Goal: Transaction & Acquisition: Purchase product/service

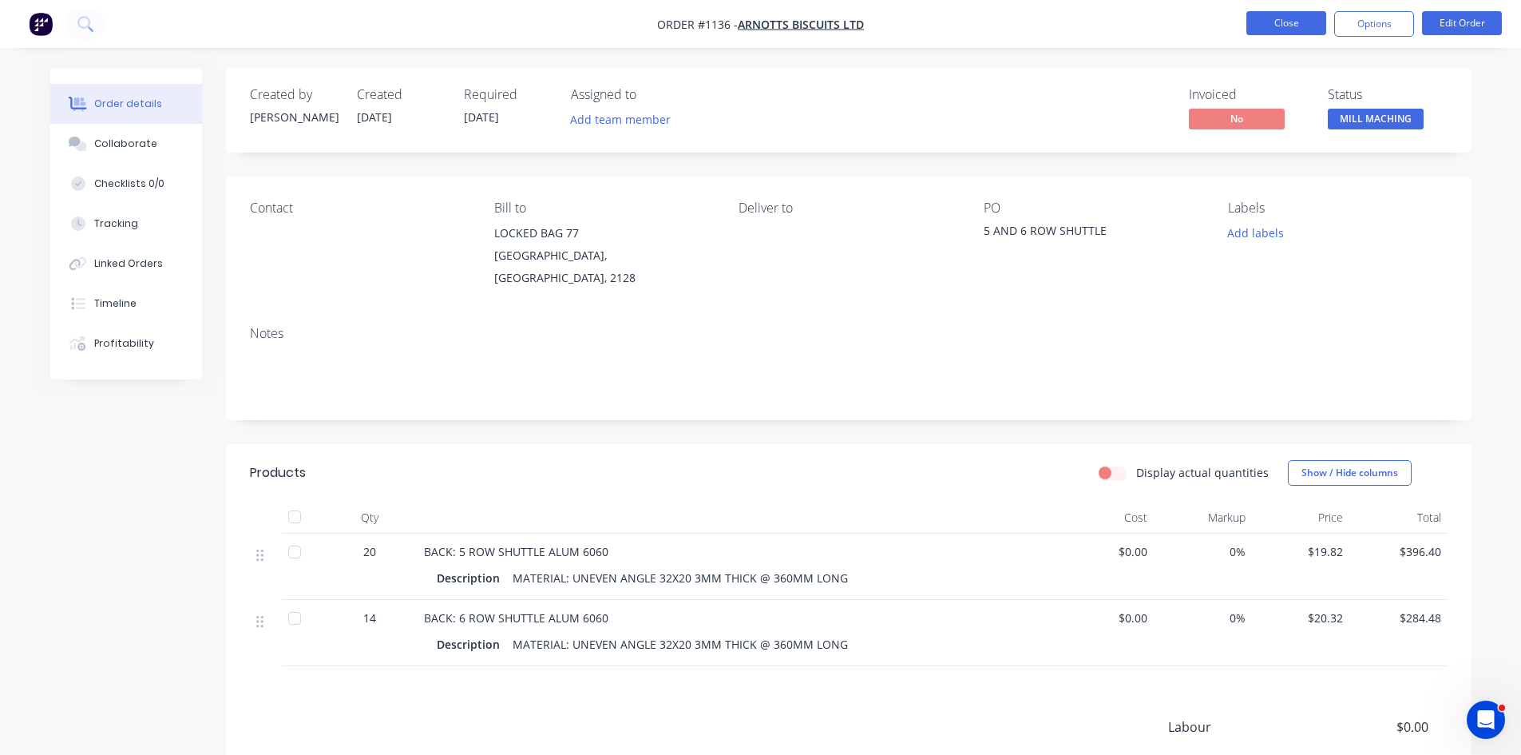
click at [1306, 23] on button "Close" at bounding box center [1287, 23] width 80 height 24
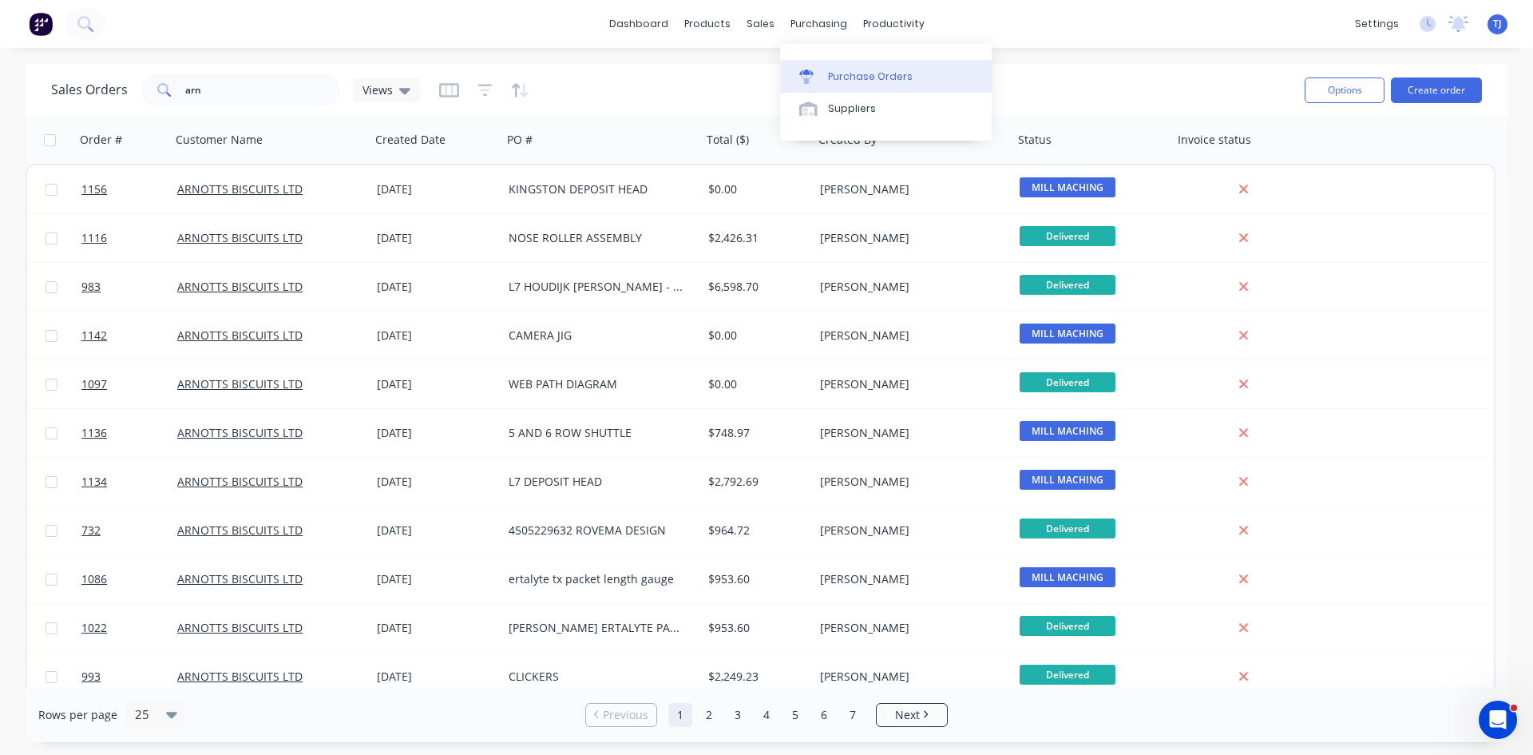
click at [882, 81] on div "Purchase Orders" at bounding box center [870, 76] width 85 height 14
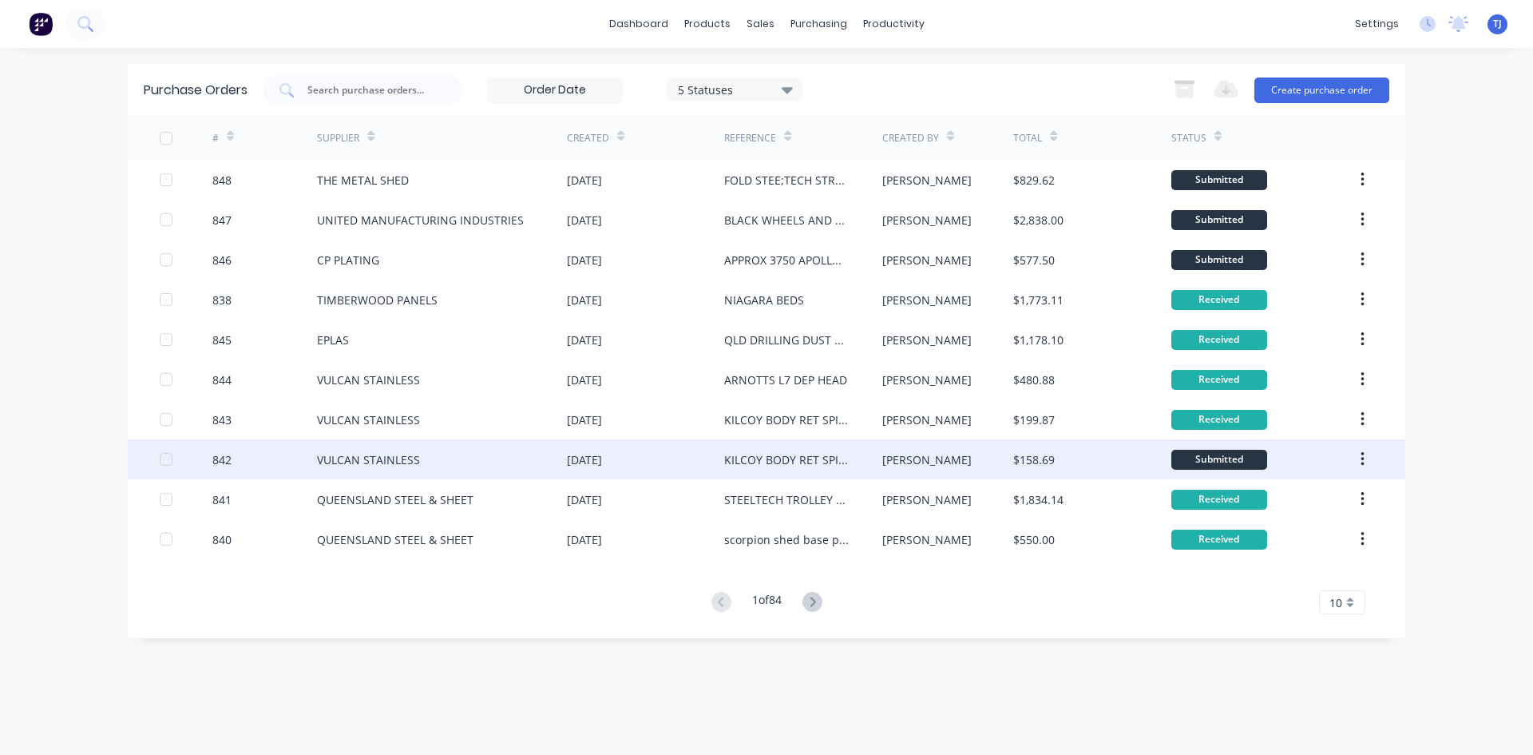
click at [402, 455] on div "VULCAN STAINLESS" at bounding box center [368, 459] width 103 height 17
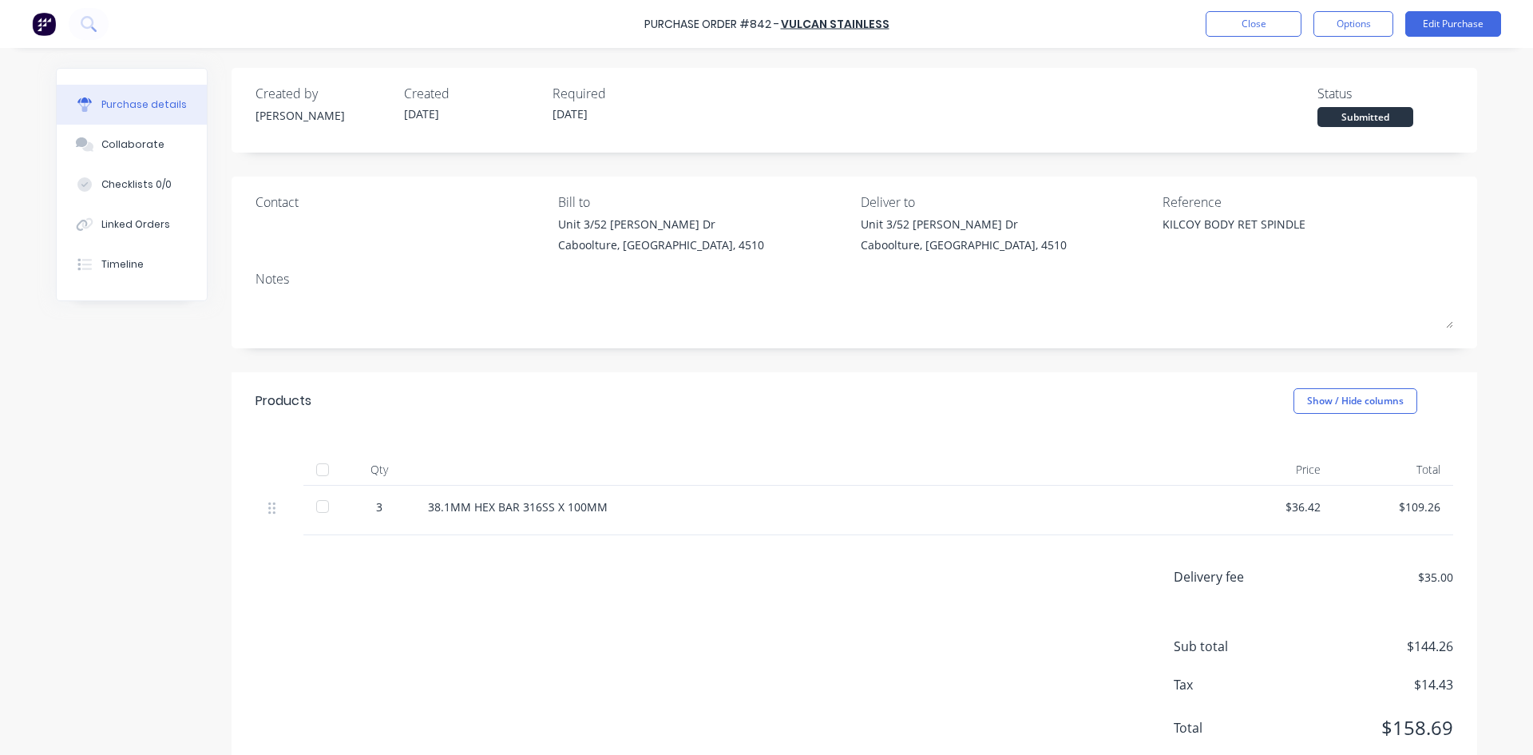
click at [314, 472] on div at bounding box center [323, 470] width 32 height 32
type textarea "x"
click at [1249, 24] on button "Close" at bounding box center [1254, 24] width 96 height 26
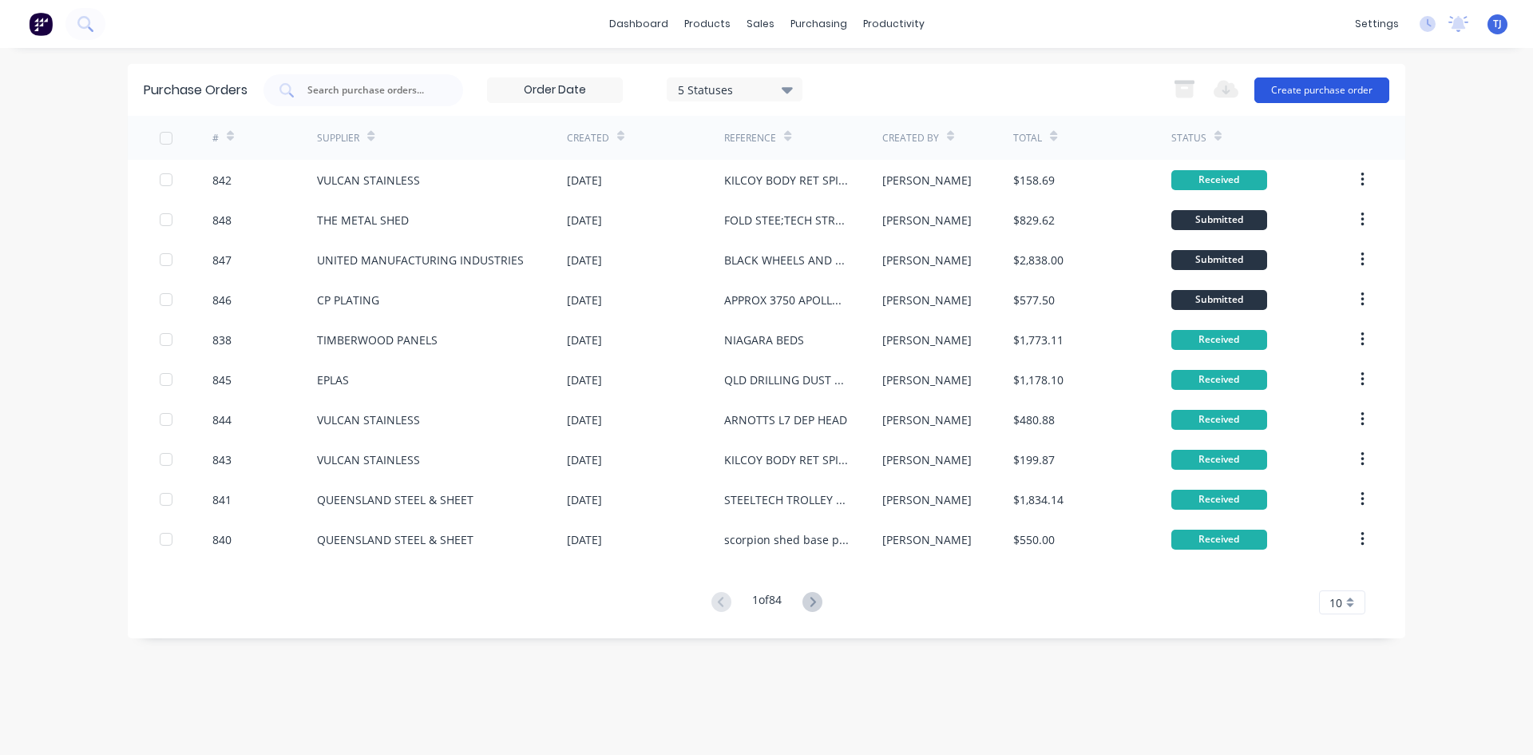
click at [1306, 94] on button "Create purchase order" at bounding box center [1322, 90] width 135 height 26
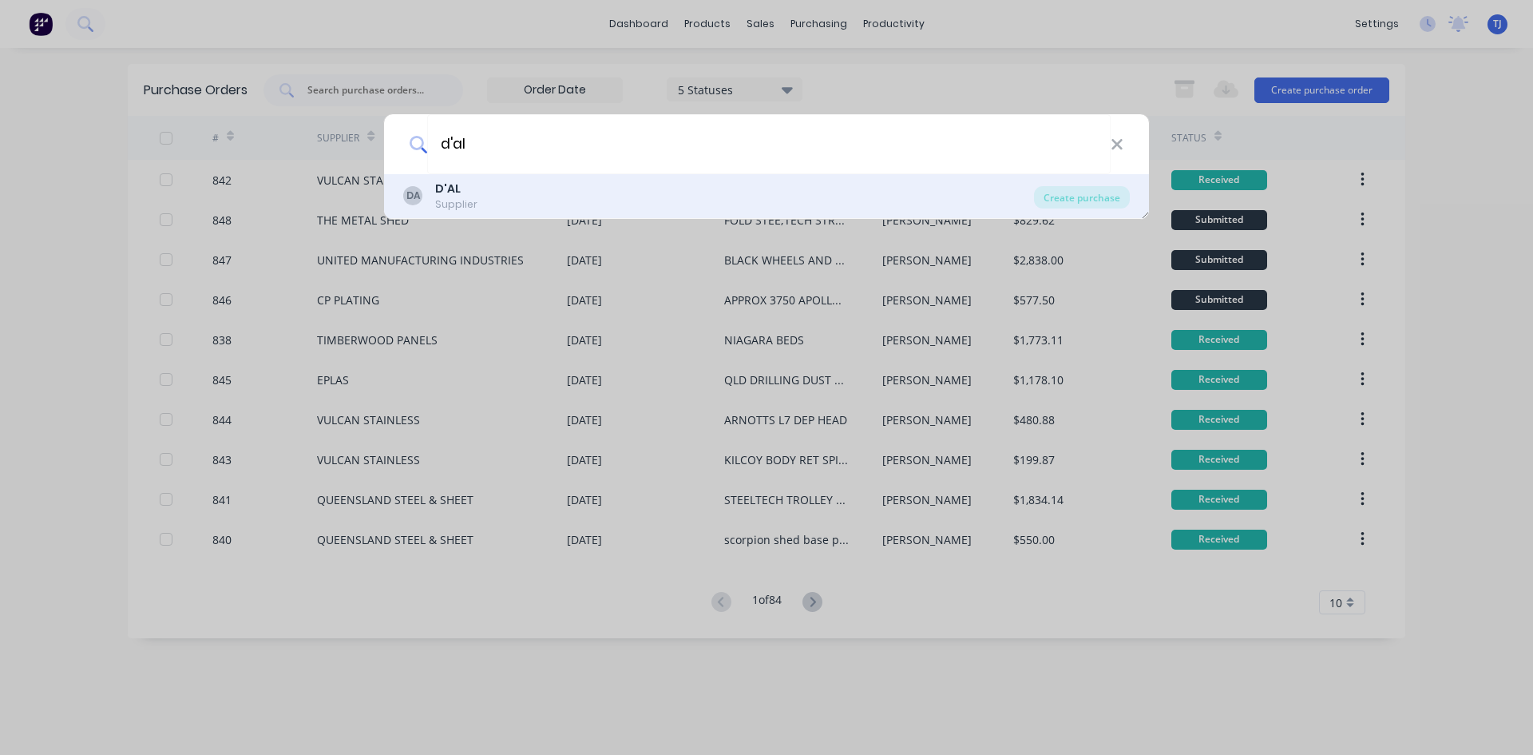
type input "d'al"
click at [442, 200] on div "Supplier" at bounding box center [456, 204] width 42 height 14
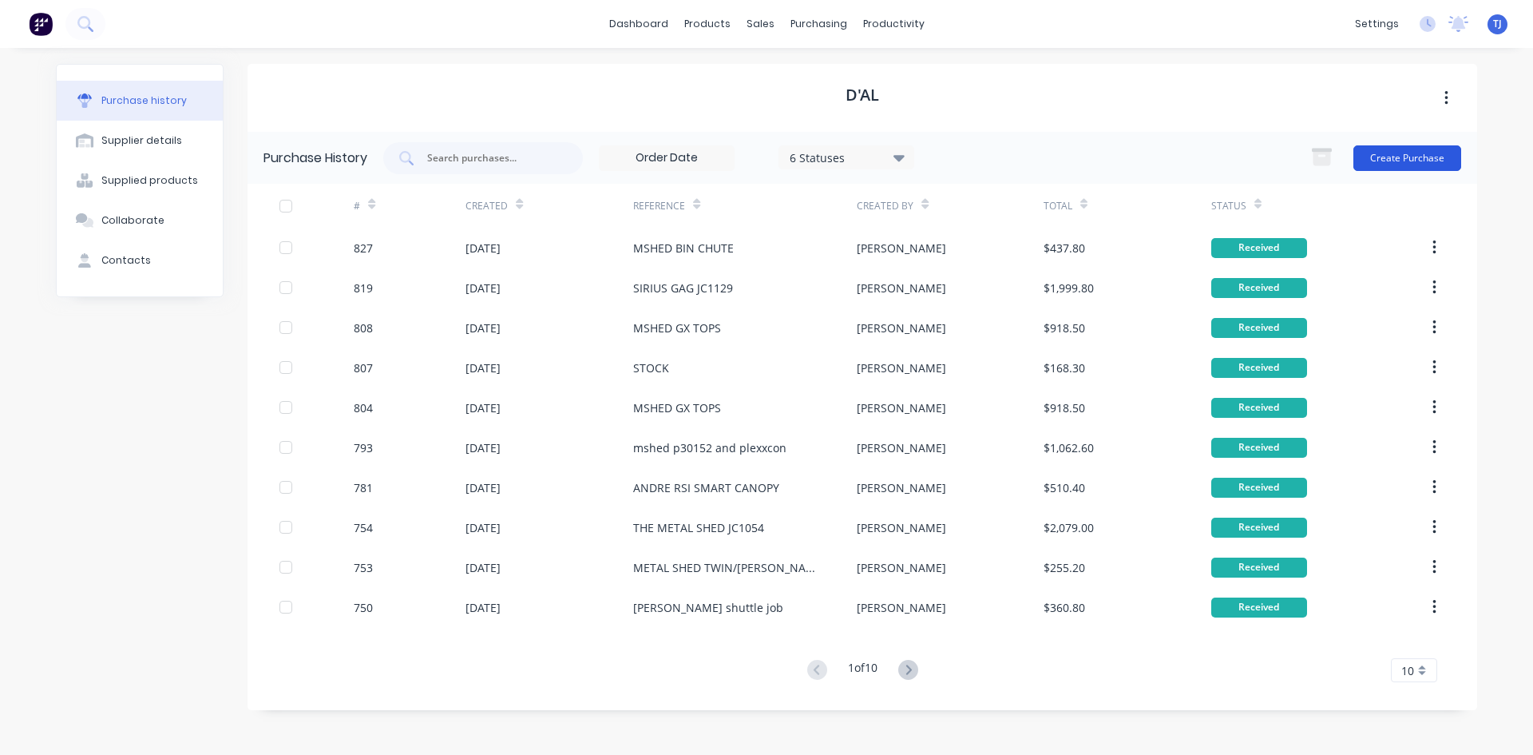
click at [1403, 159] on button "Create Purchase" at bounding box center [1408, 158] width 108 height 26
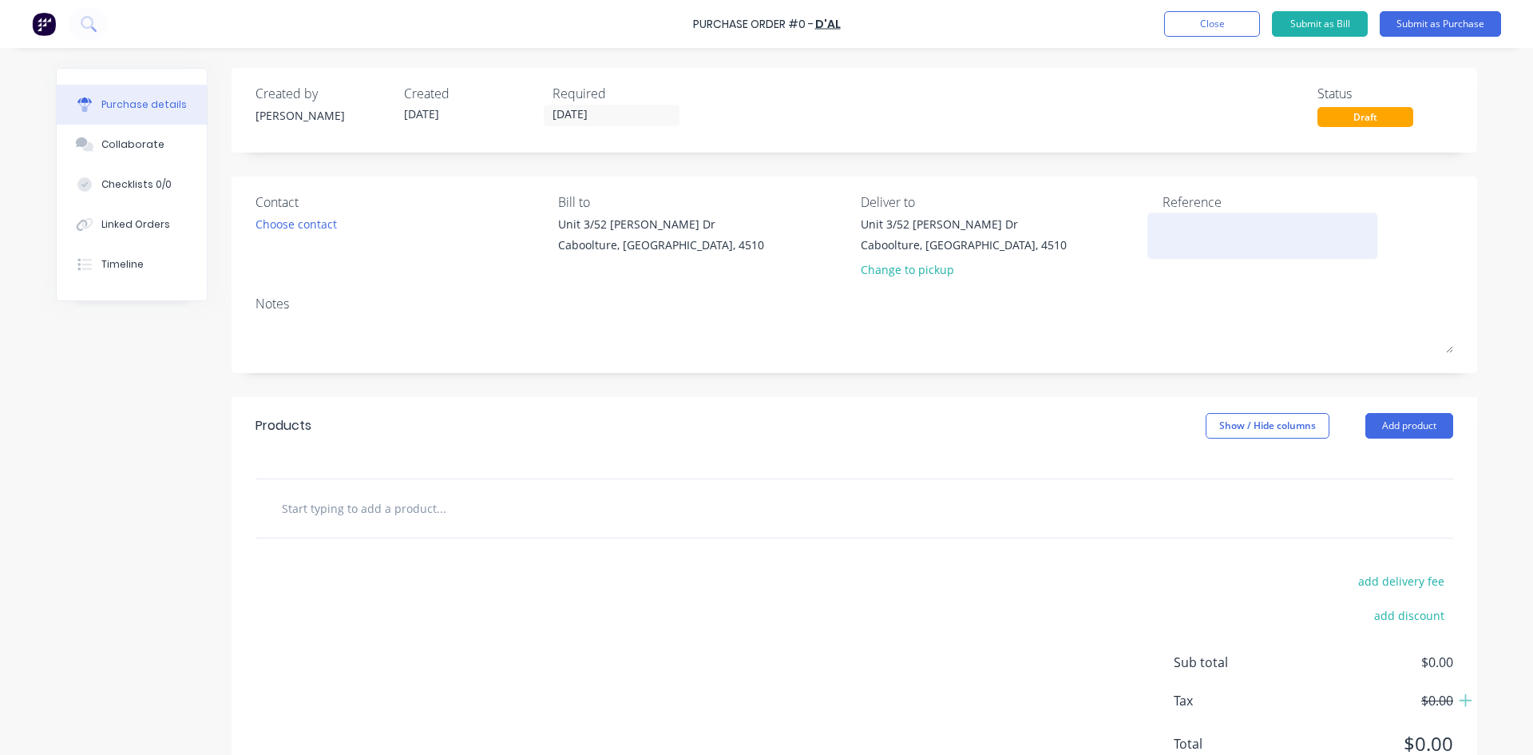
drag, startPoint x: 1152, startPoint y: 232, endPoint x: 1167, endPoint y: 241, distance: 18.2
click at [1163, 236] on div at bounding box center [1263, 236] width 200 height 40
click at [1168, 240] on textarea at bounding box center [1263, 234] width 200 height 36
type textarea "hartec hyperfab arnotts mshed"
type textarea "x"
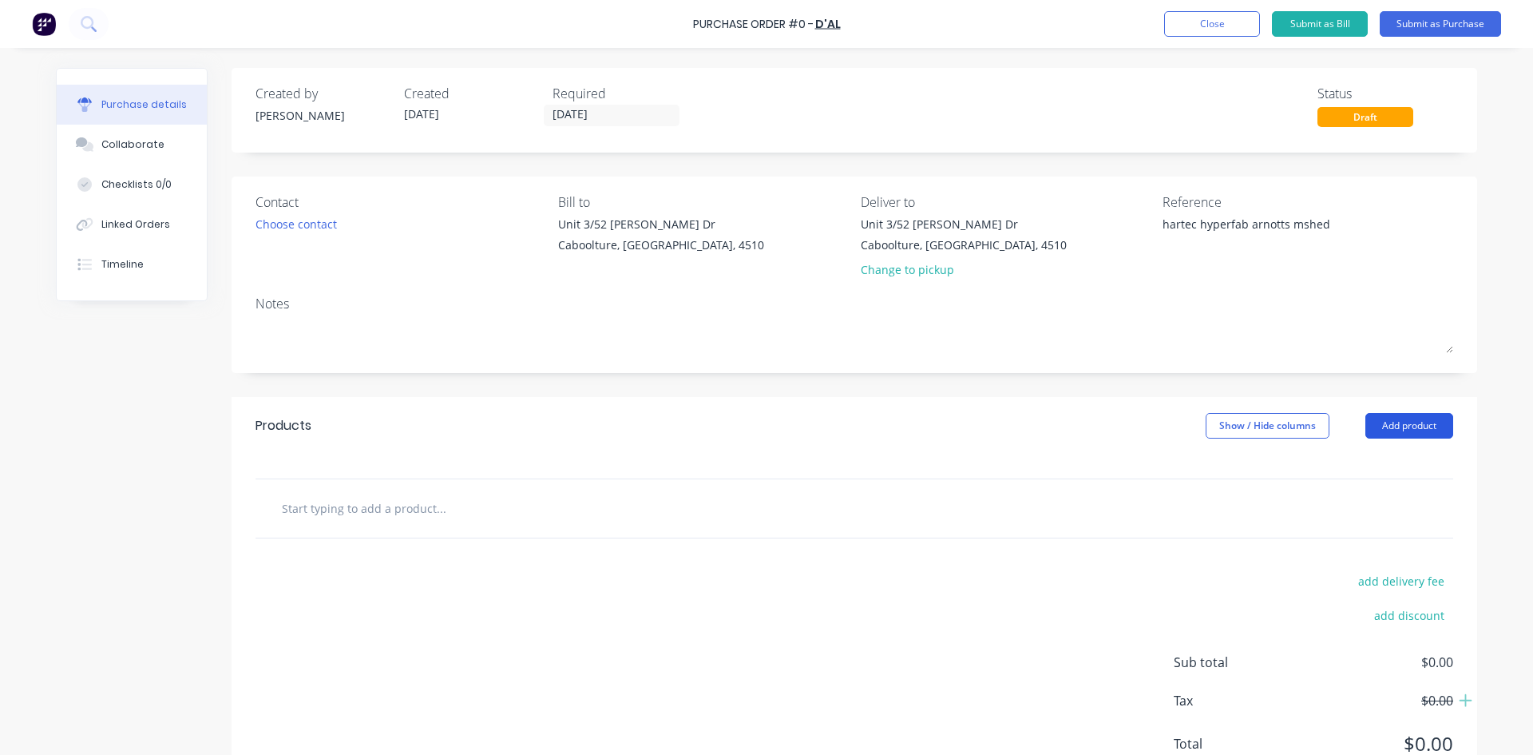
type textarea "hartec hyperfab arnotts mshed"
click at [1393, 427] on button "Add product" at bounding box center [1410, 426] width 88 height 26
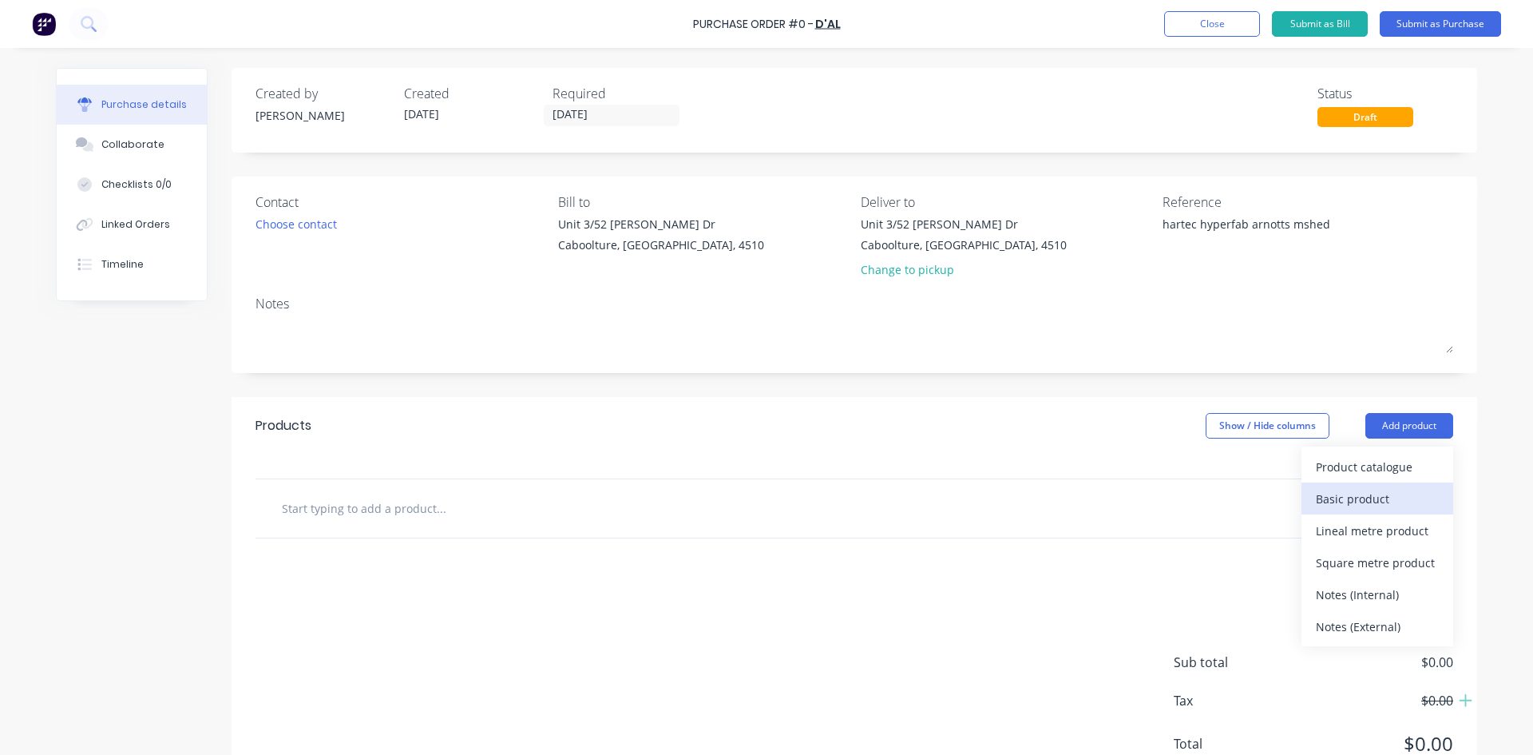
click at [1361, 495] on div "Basic product" at bounding box center [1377, 498] width 123 height 23
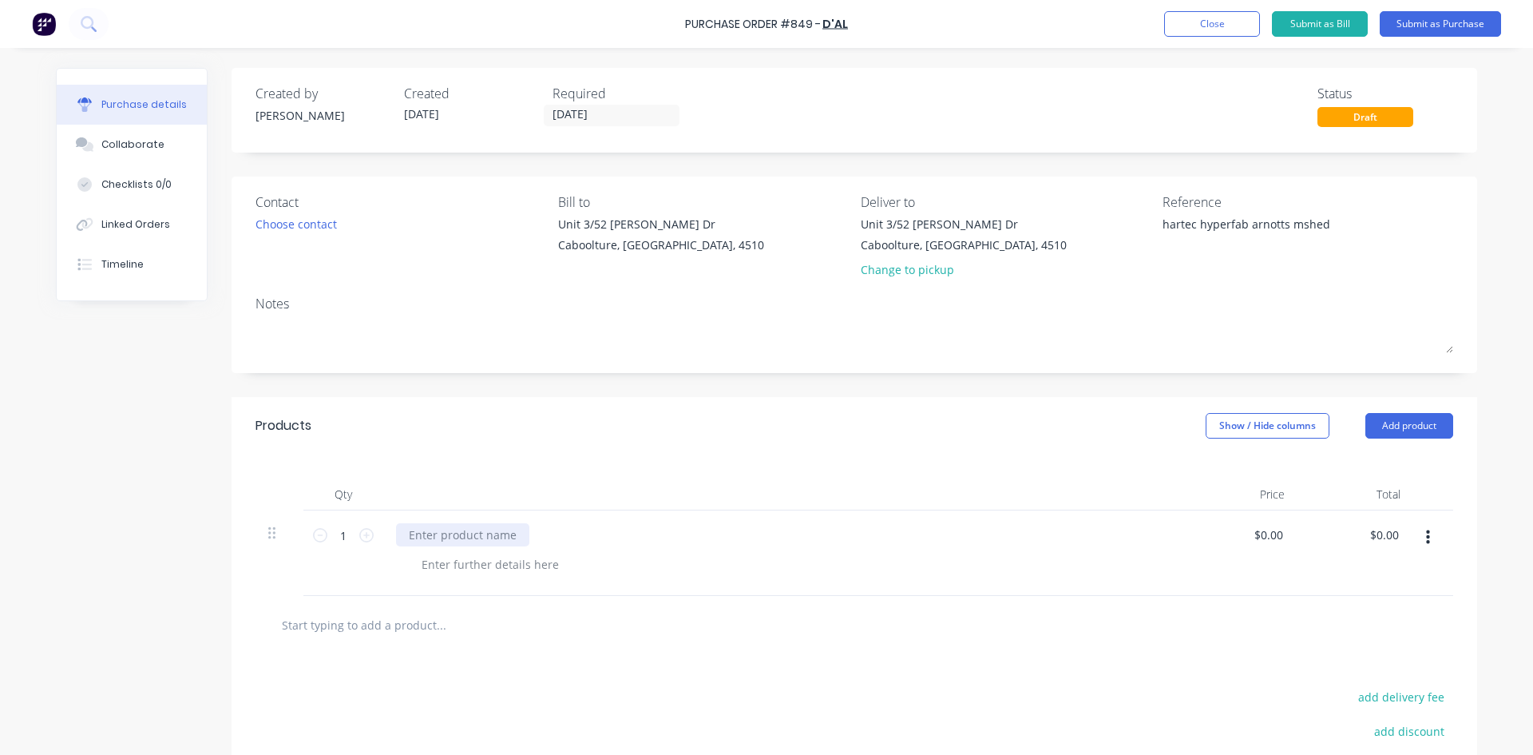
type textarea "x"
click at [421, 531] on div at bounding box center [462, 534] width 133 height 23
type textarea "x"
type input "0"
type input "101"
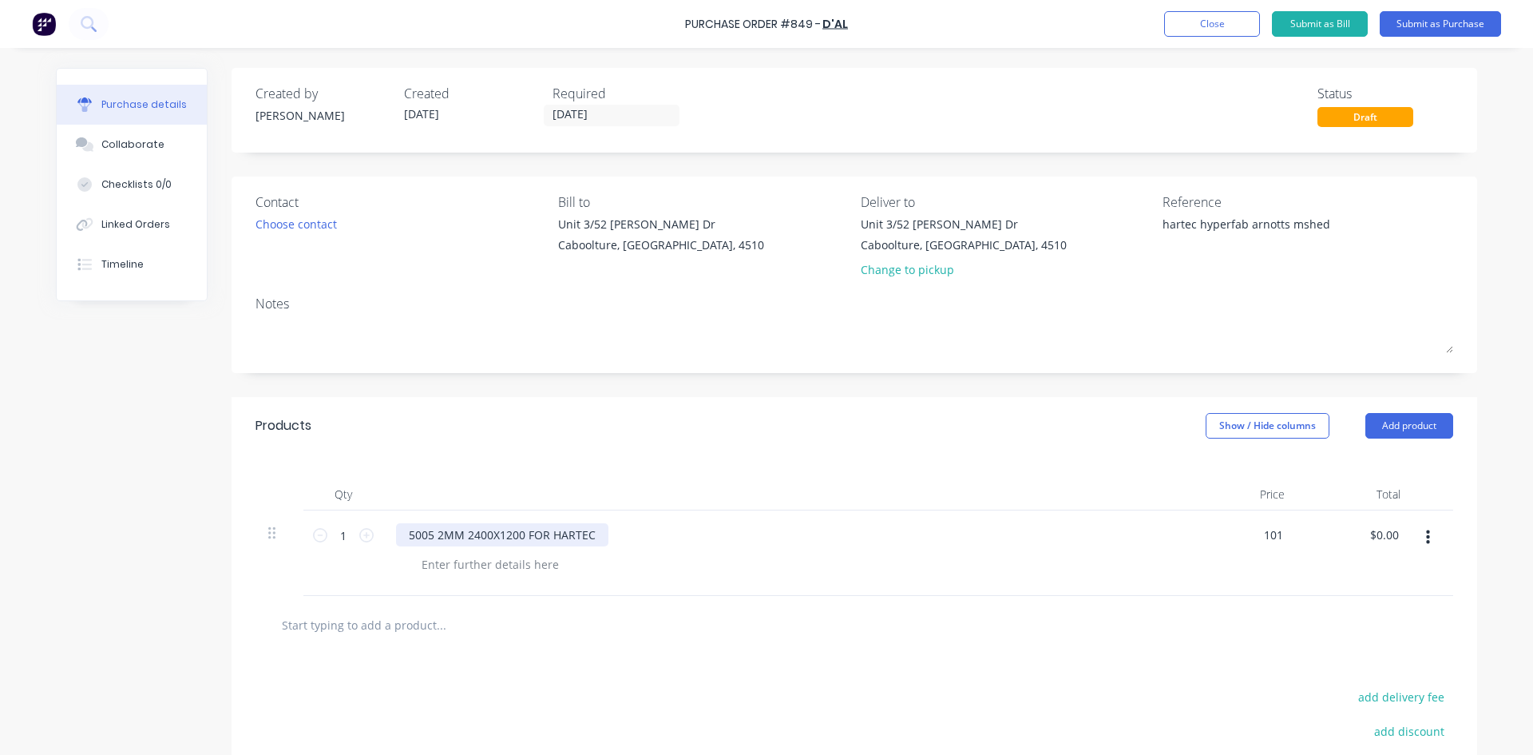
type textarea "x"
type input "$101.00"
type input "101.00"
type textarea "x"
type input "$101.00"
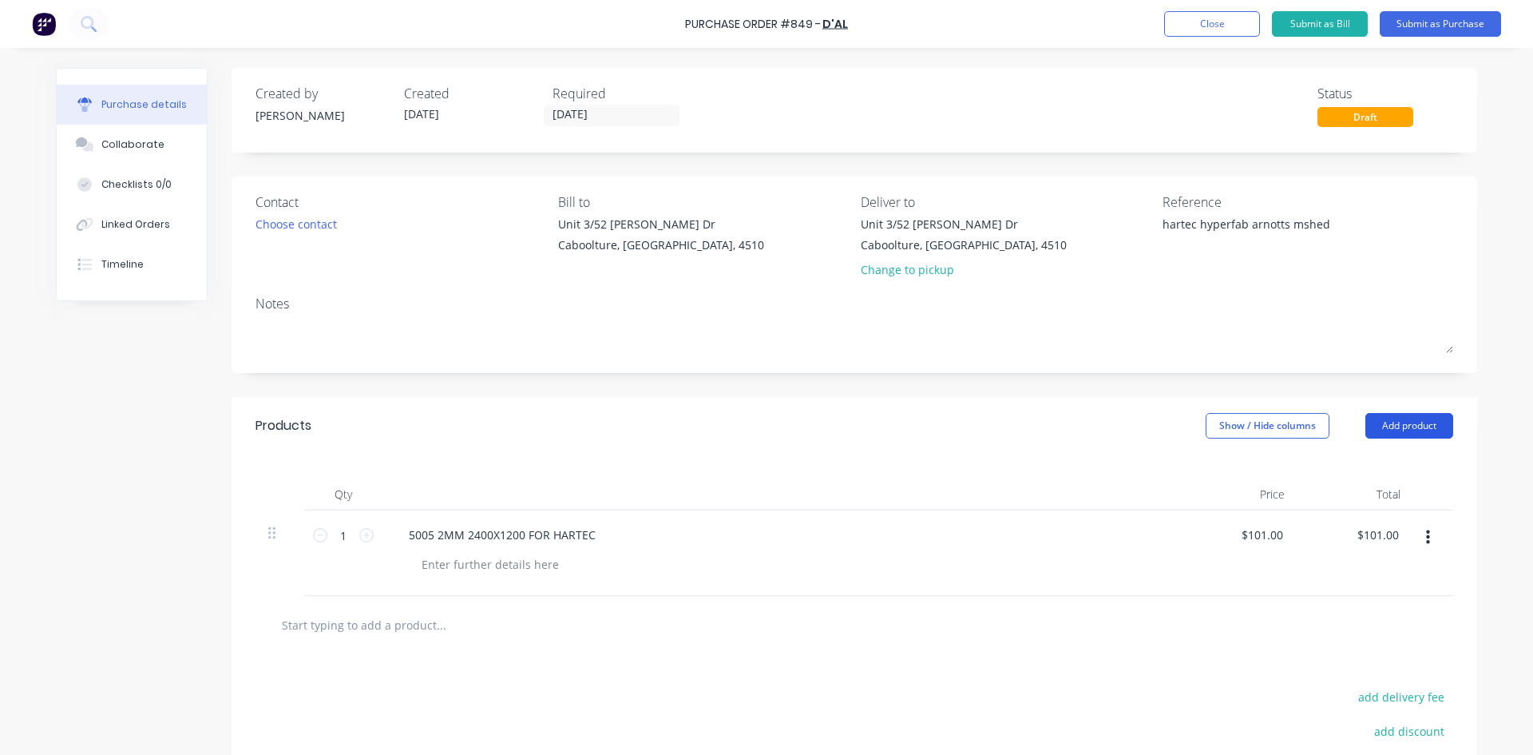
click at [1391, 425] on button "Add product" at bounding box center [1410, 426] width 88 height 26
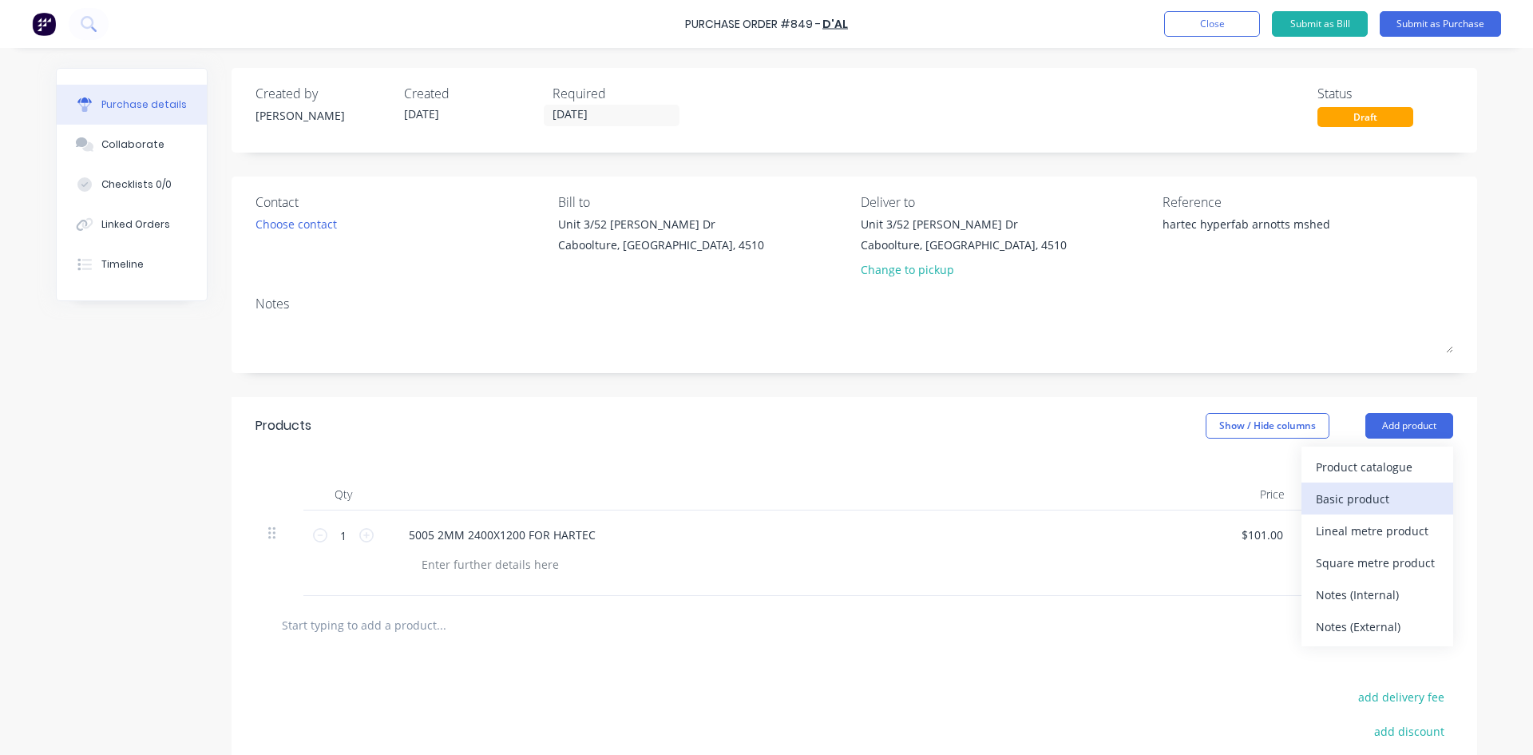
click at [1376, 498] on div "Basic product" at bounding box center [1377, 498] width 123 height 23
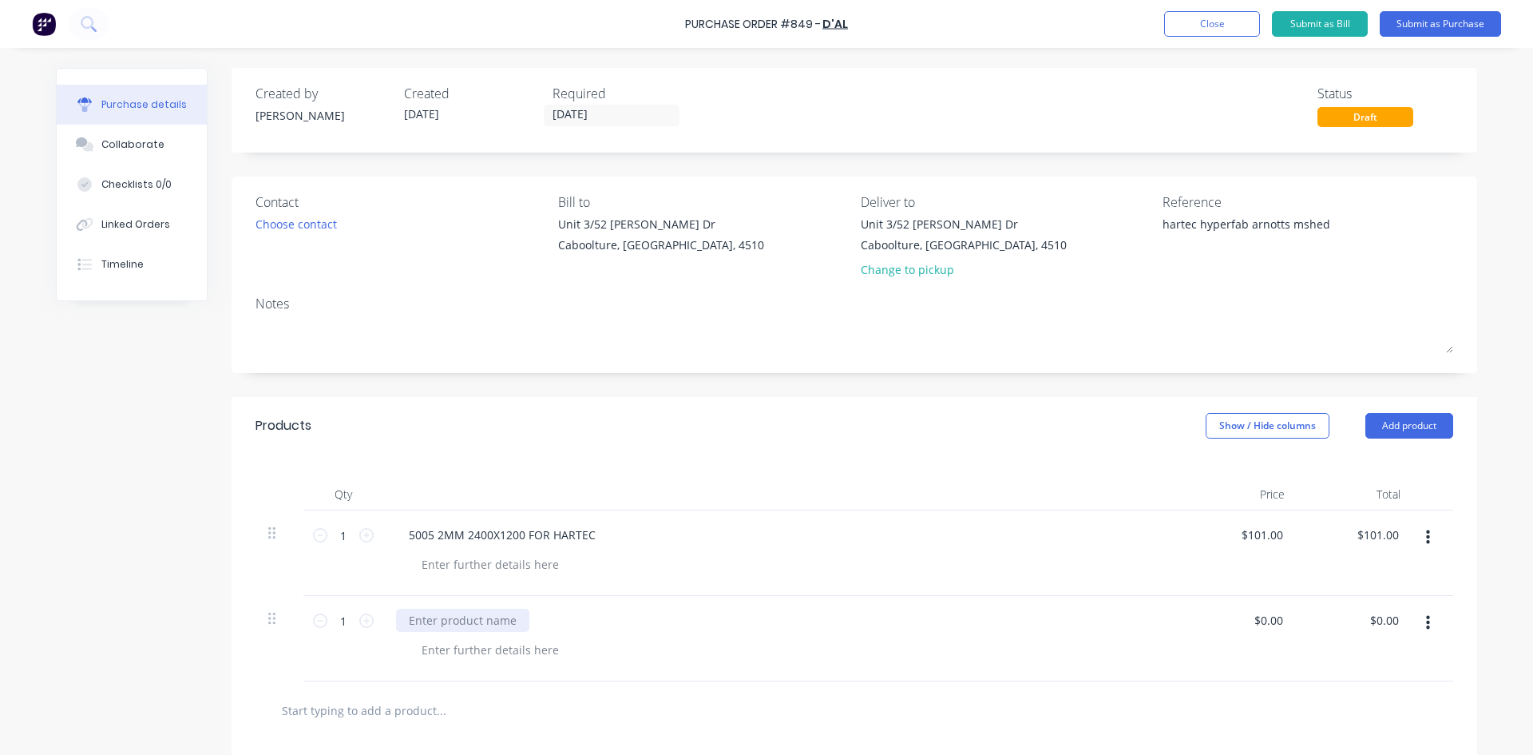
type textarea "x"
click at [429, 615] on div at bounding box center [462, 619] width 133 height 23
type textarea "x"
type input "0"
type input "149"
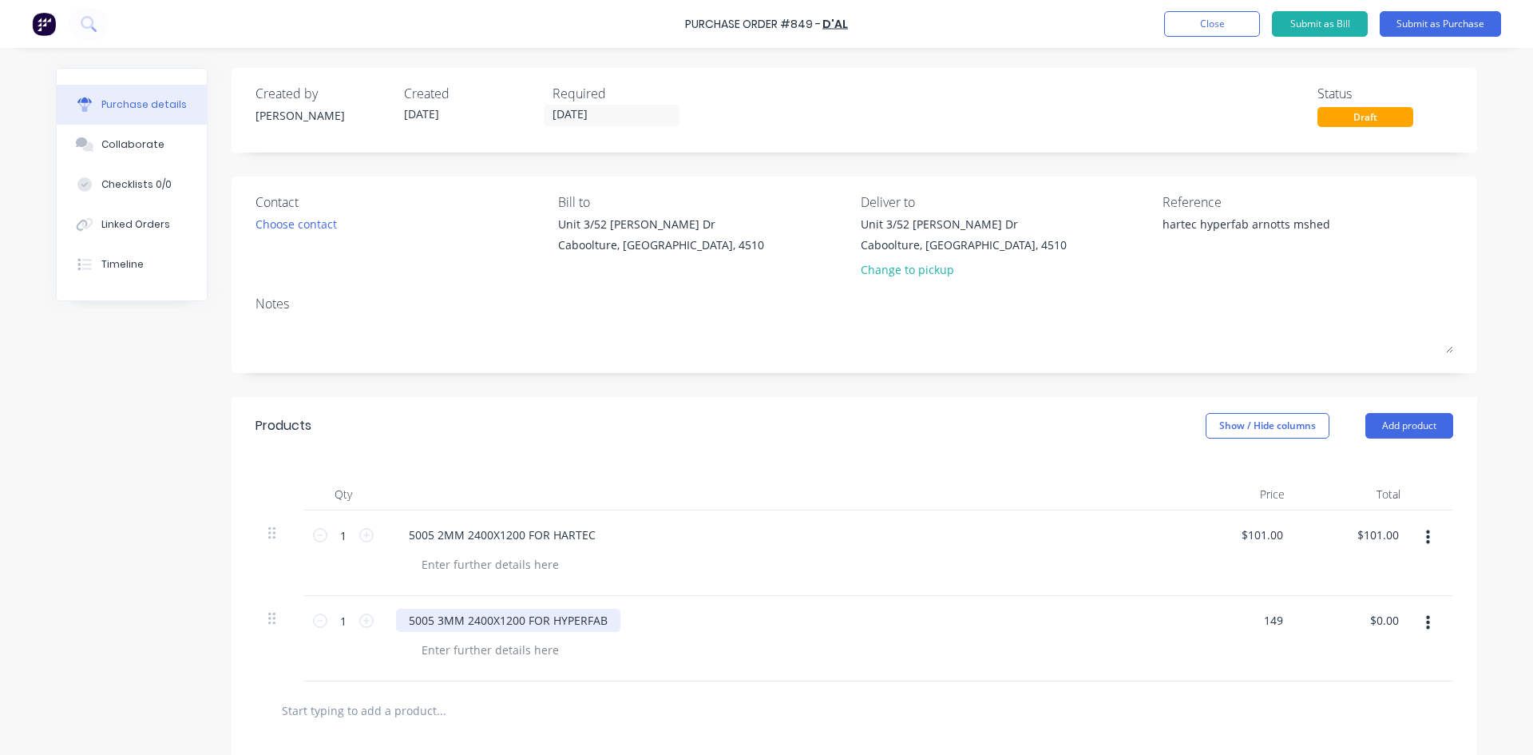
type textarea "x"
type input "$149.00"
type input "149.00"
type textarea "x"
type input "$149.00"
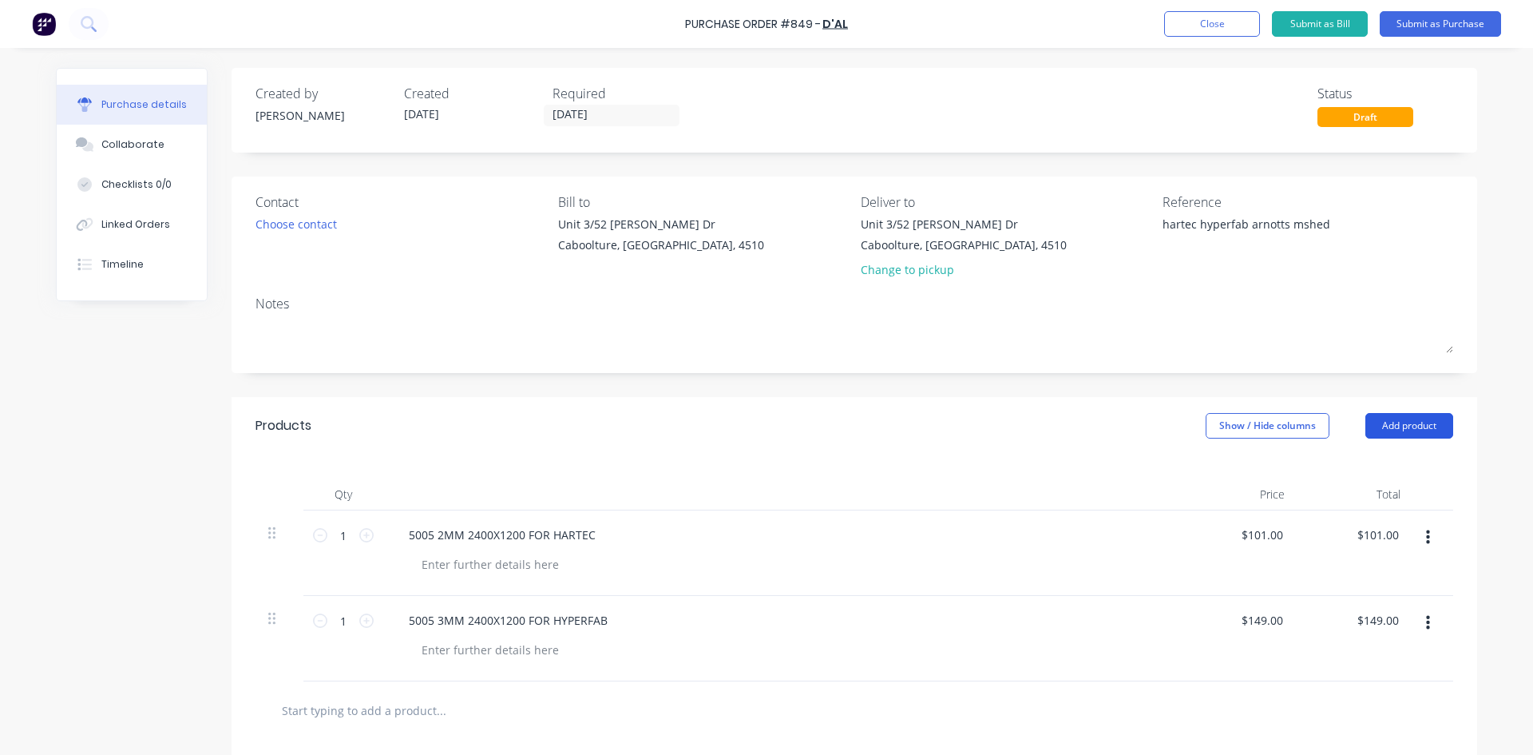
click at [1386, 418] on button "Add product" at bounding box center [1410, 426] width 88 height 26
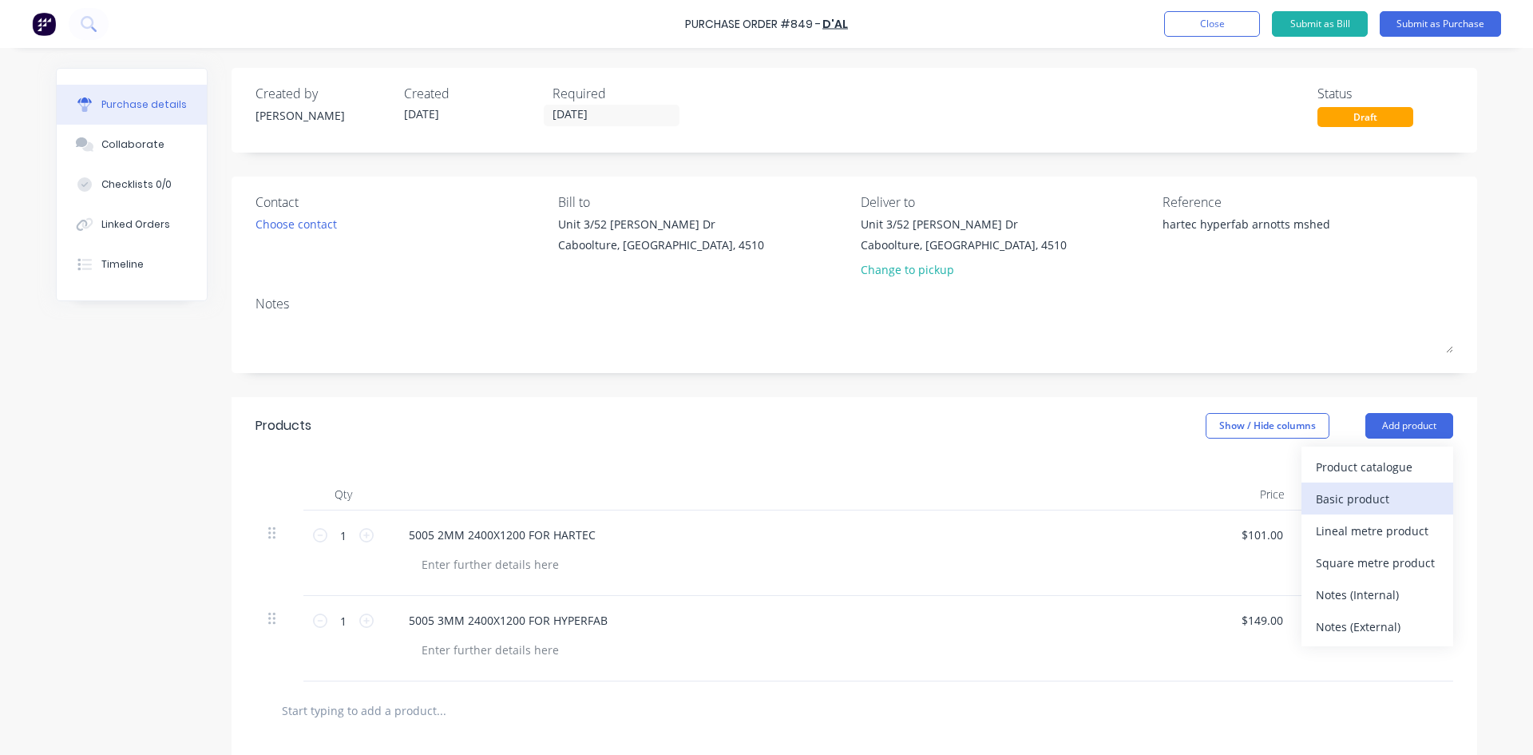
click at [1358, 499] on div "Basic product" at bounding box center [1377, 498] width 123 height 23
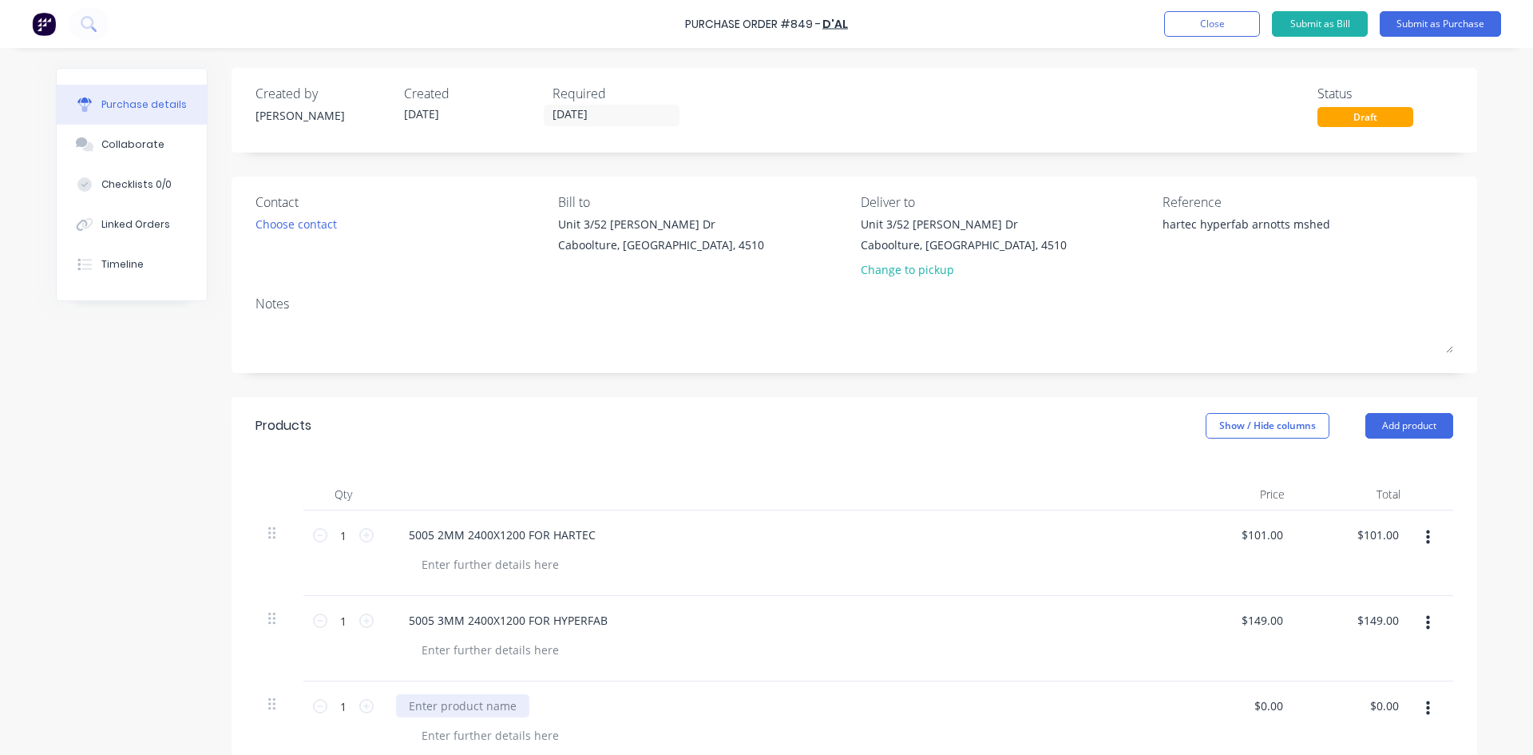
type textarea "x"
click at [463, 708] on div at bounding box center [462, 705] width 133 height 23
type textarea "x"
type input "0"
type input "157"
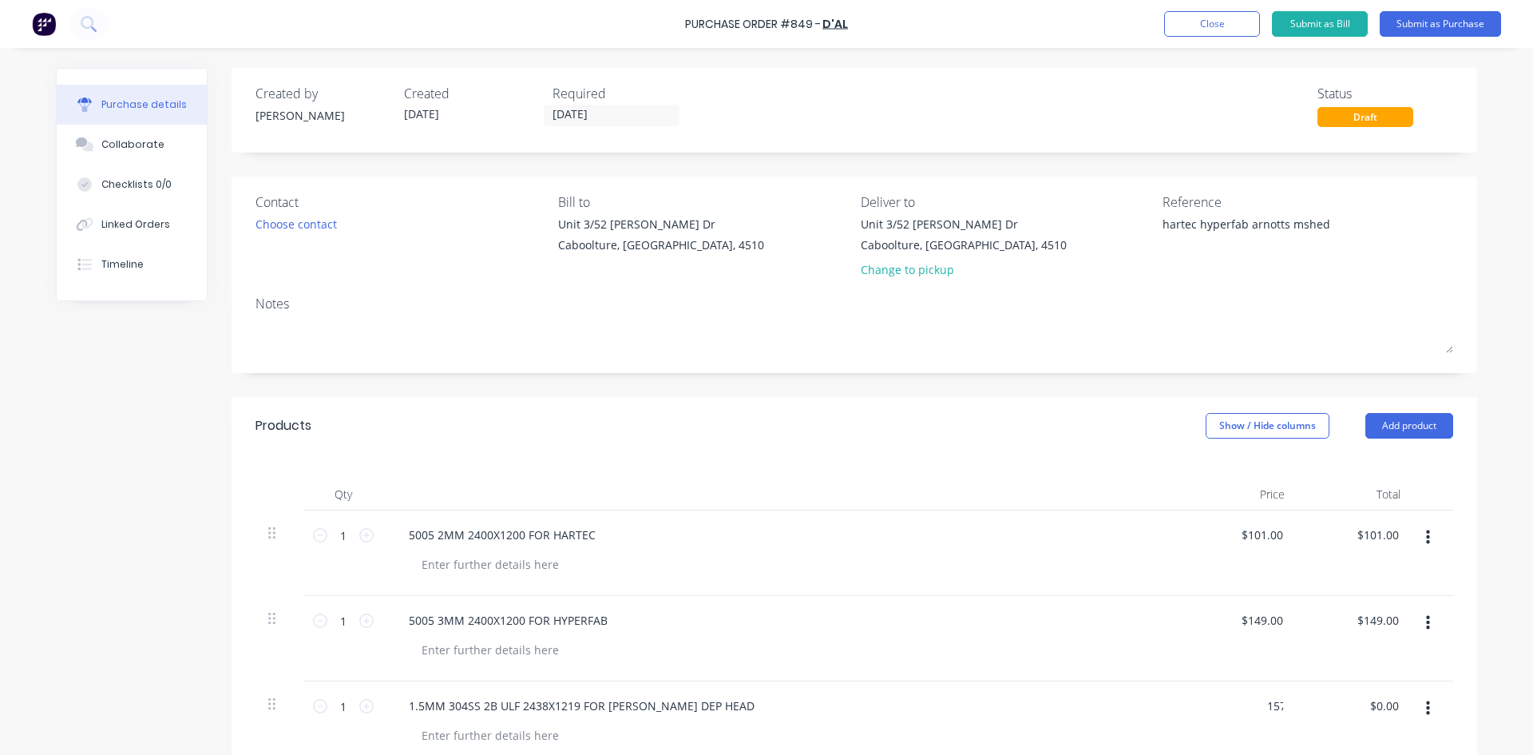
type textarea "x"
type input "$157.00"
type input "157.00"
type textarea "x"
type input "$157.00"
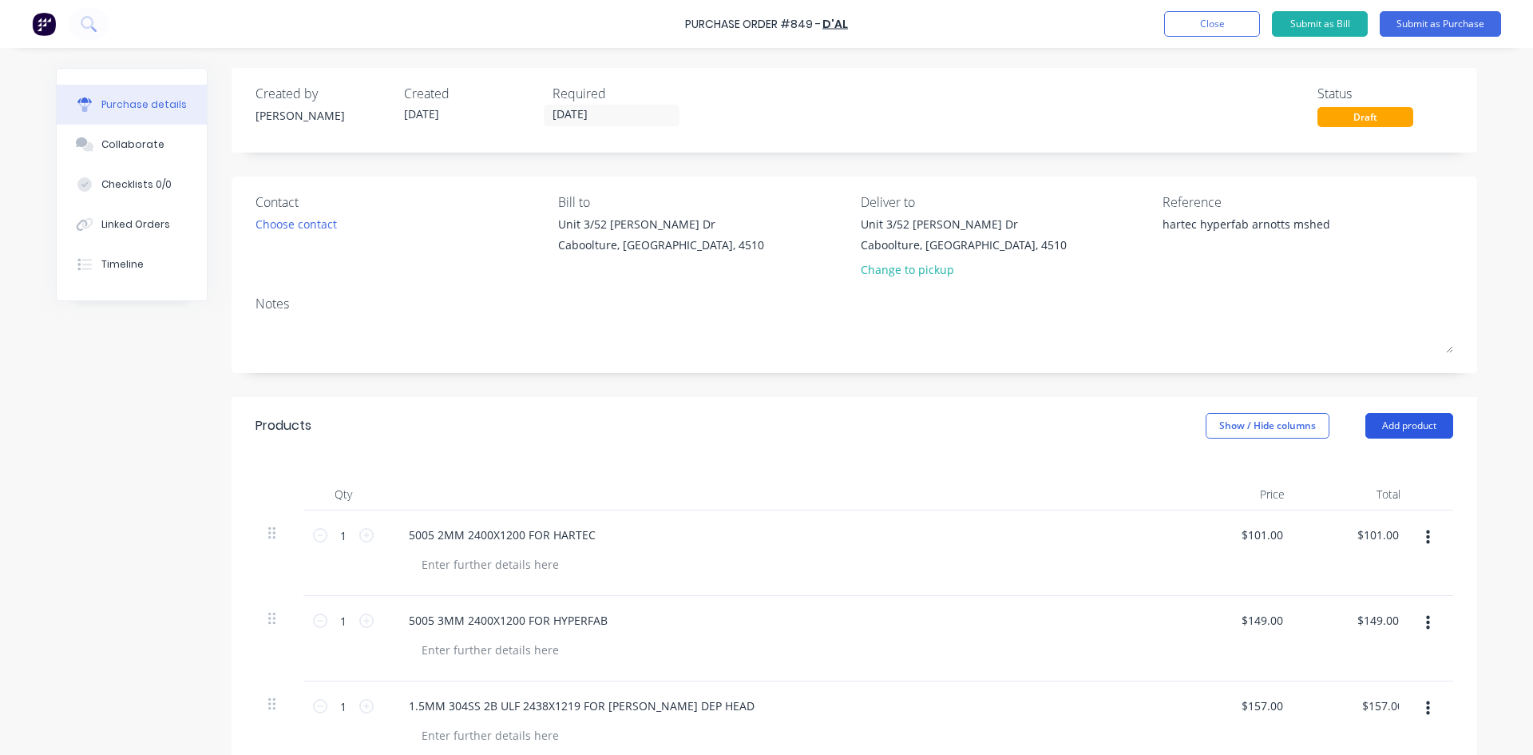
click at [1405, 420] on button "Add product" at bounding box center [1410, 426] width 88 height 26
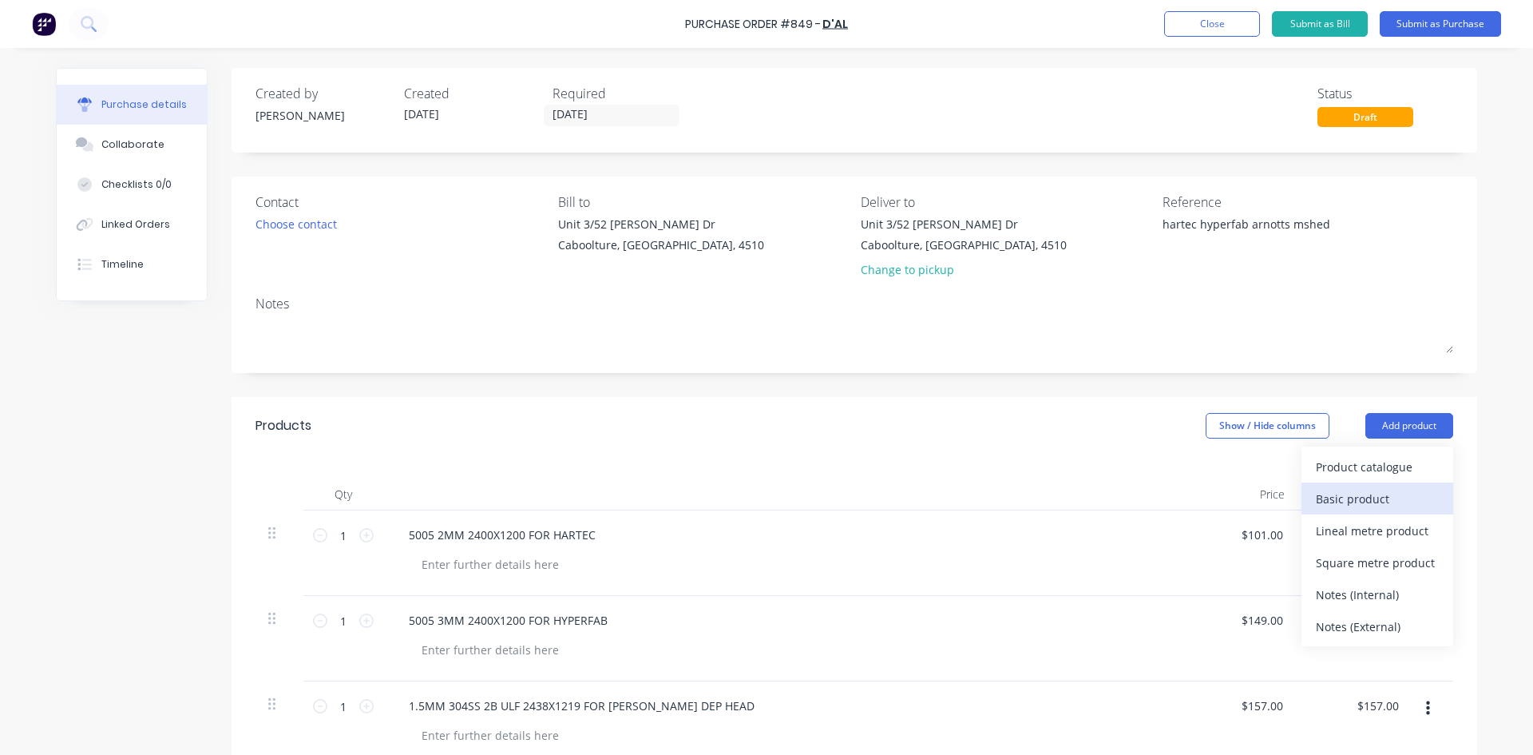
click at [1379, 495] on div "Basic product" at bounding box center [1377, 498] width 123 height 23
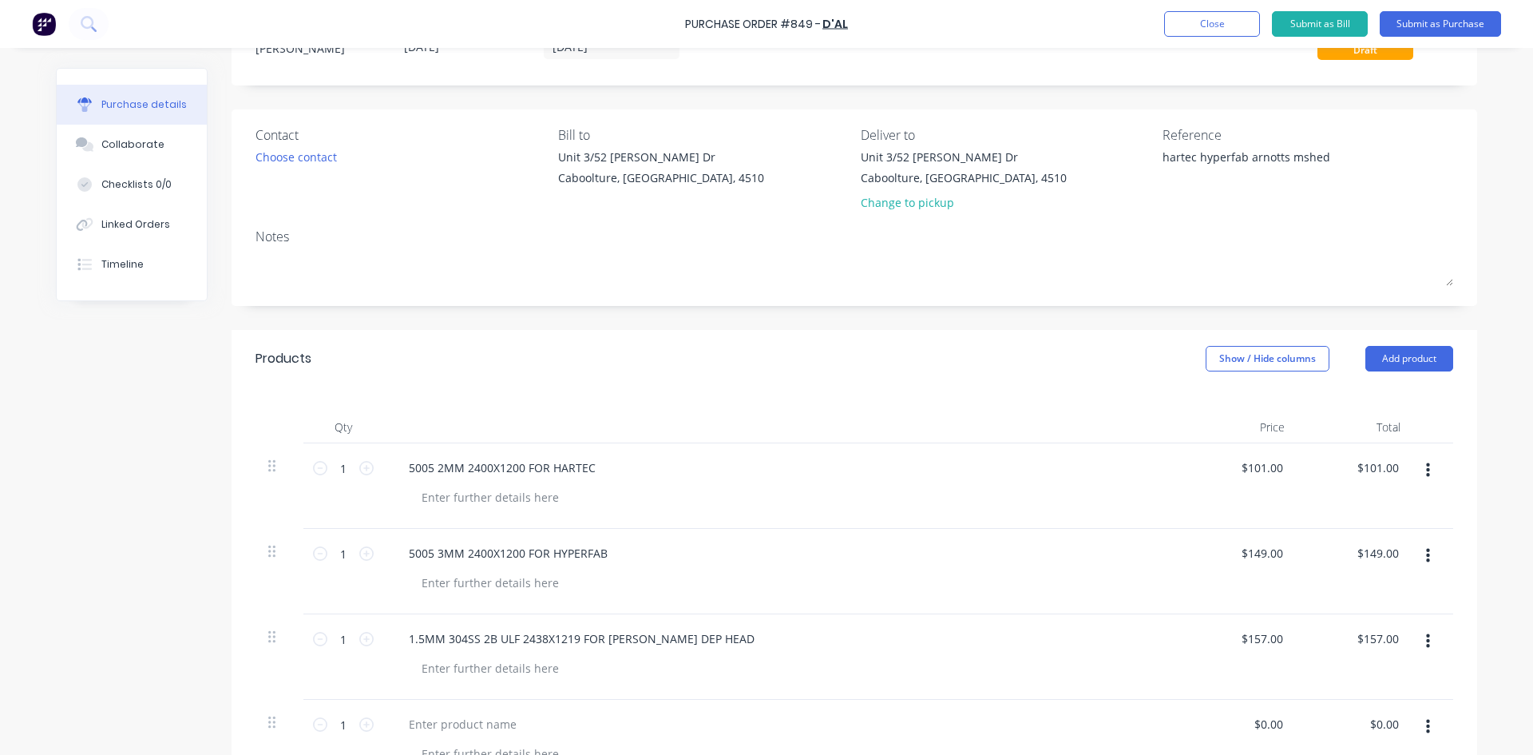
scroll to position [160, 0]
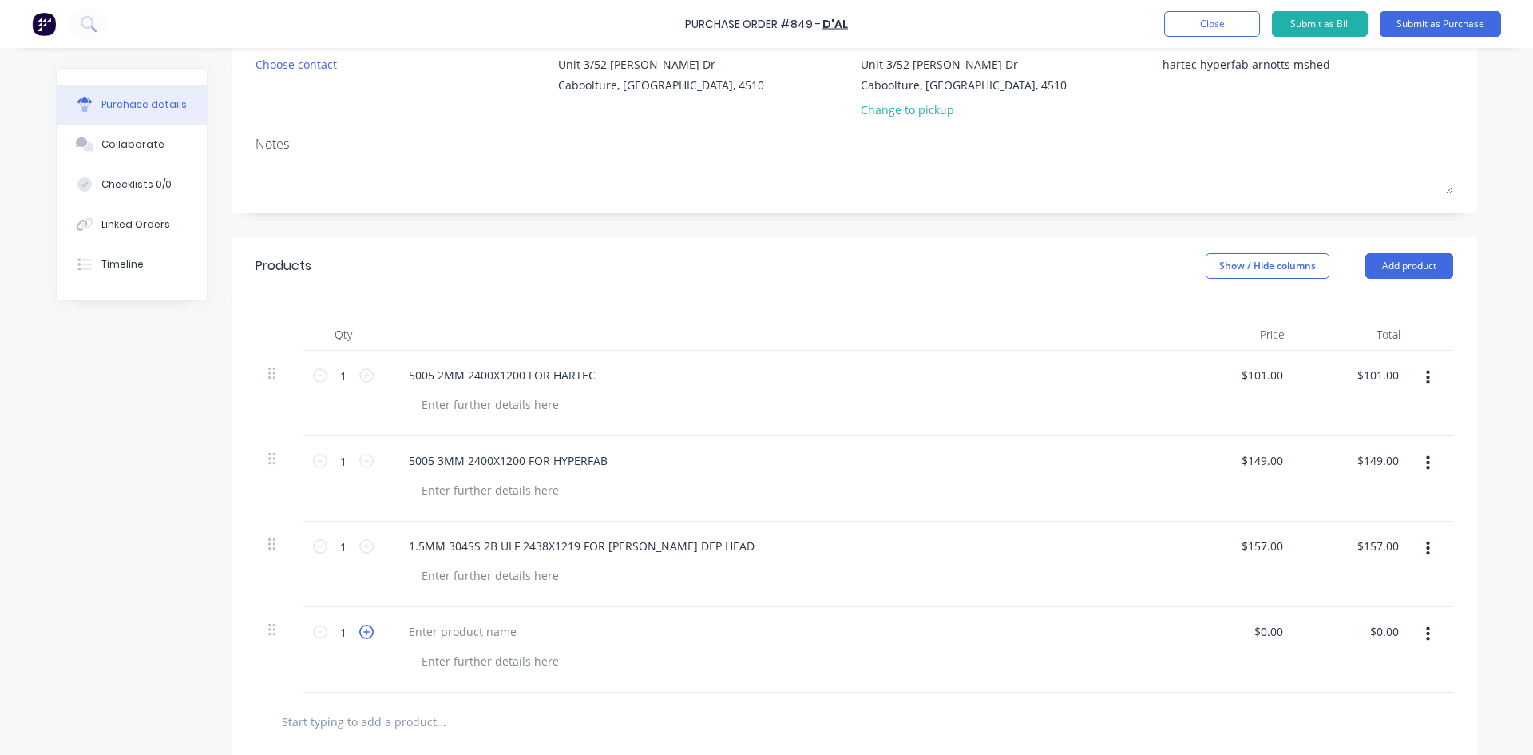
click at [365, 633] on icon at bounding box center [366, 631] width 14 height 14
type textarea "x"
type input "2"
click at [365, 633] on icon at bounding box center [366, 631] width 14 height 14
type textarea "x"
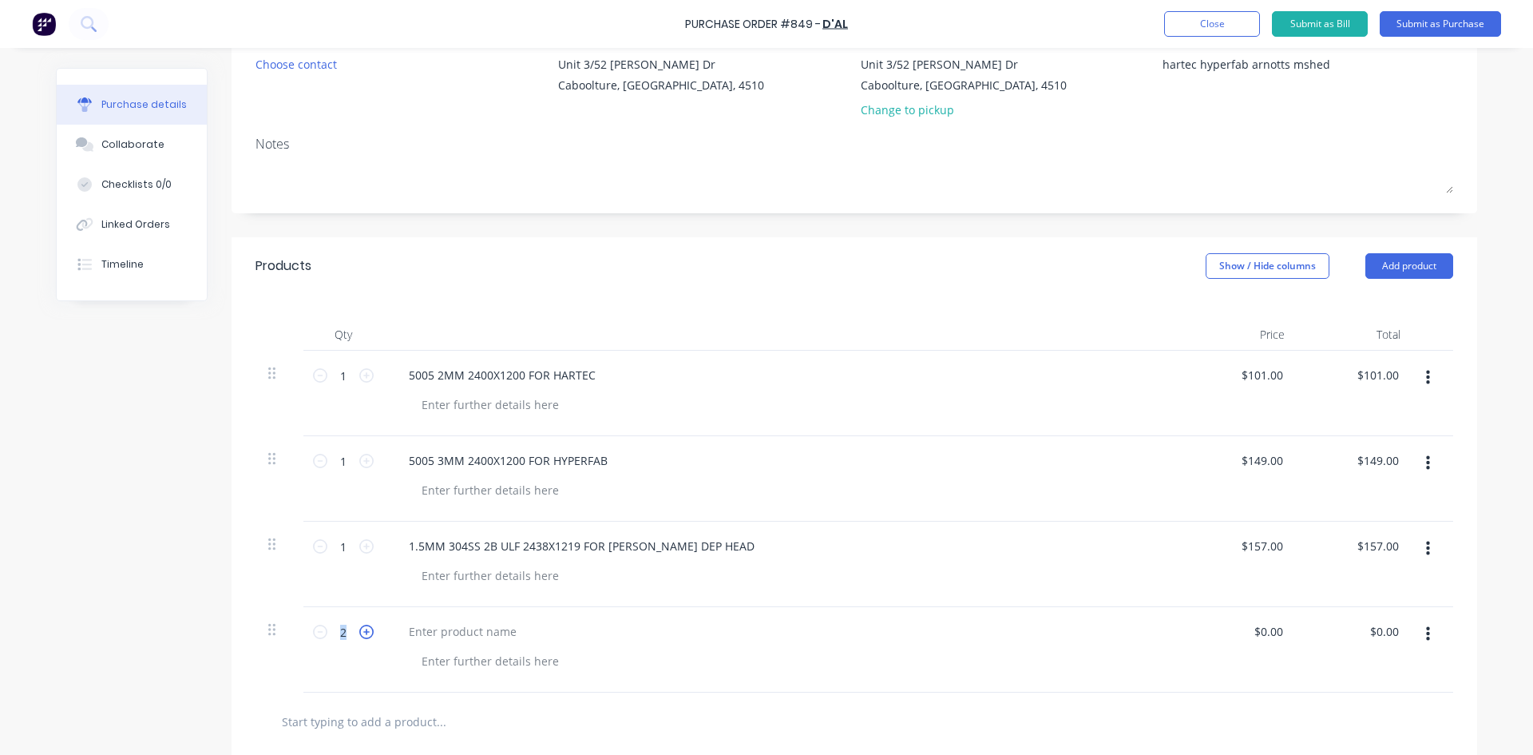
type input "3"
type textarea "x"
click at [434, 629] on div at bounding box center [462, 631] width 133 height 23
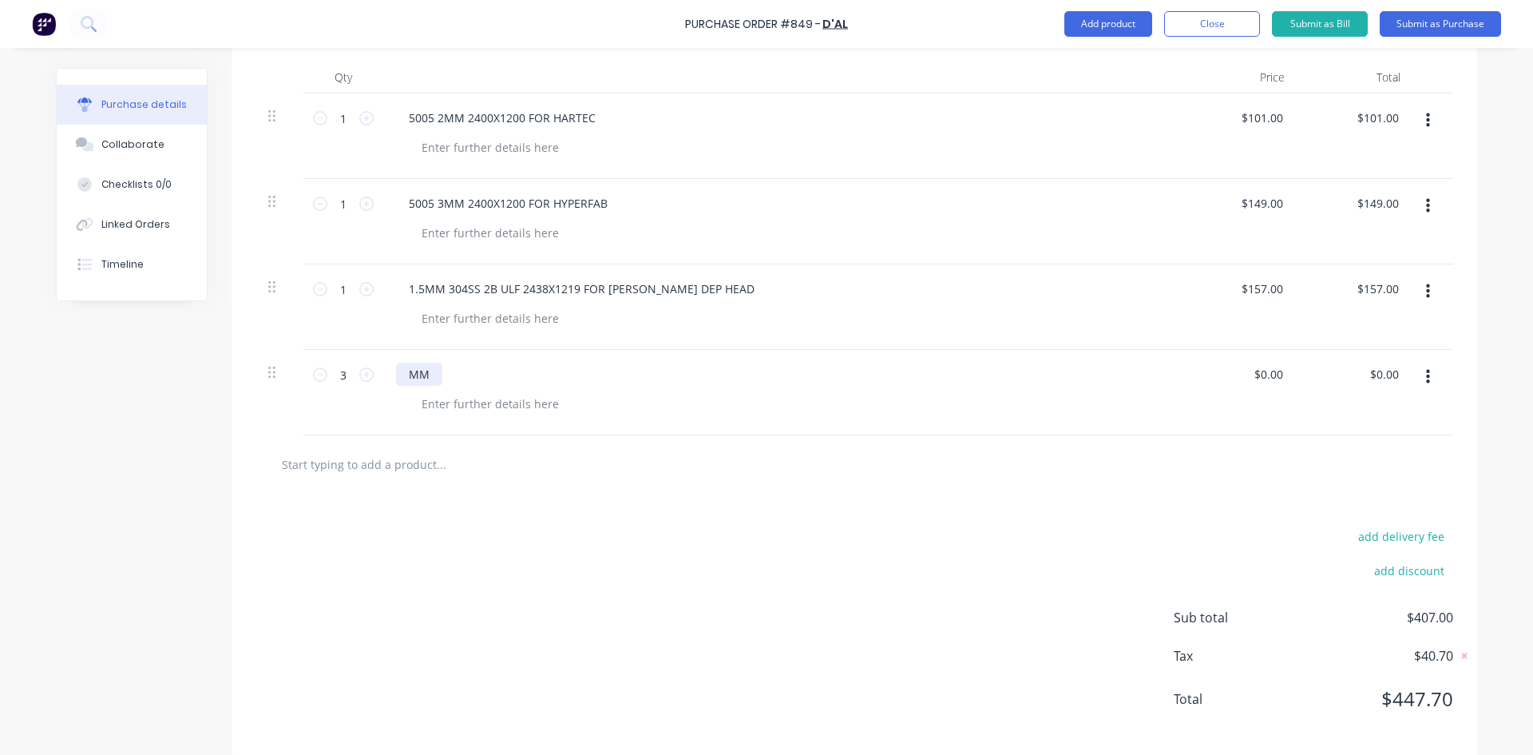
scroll to position [434, 0]
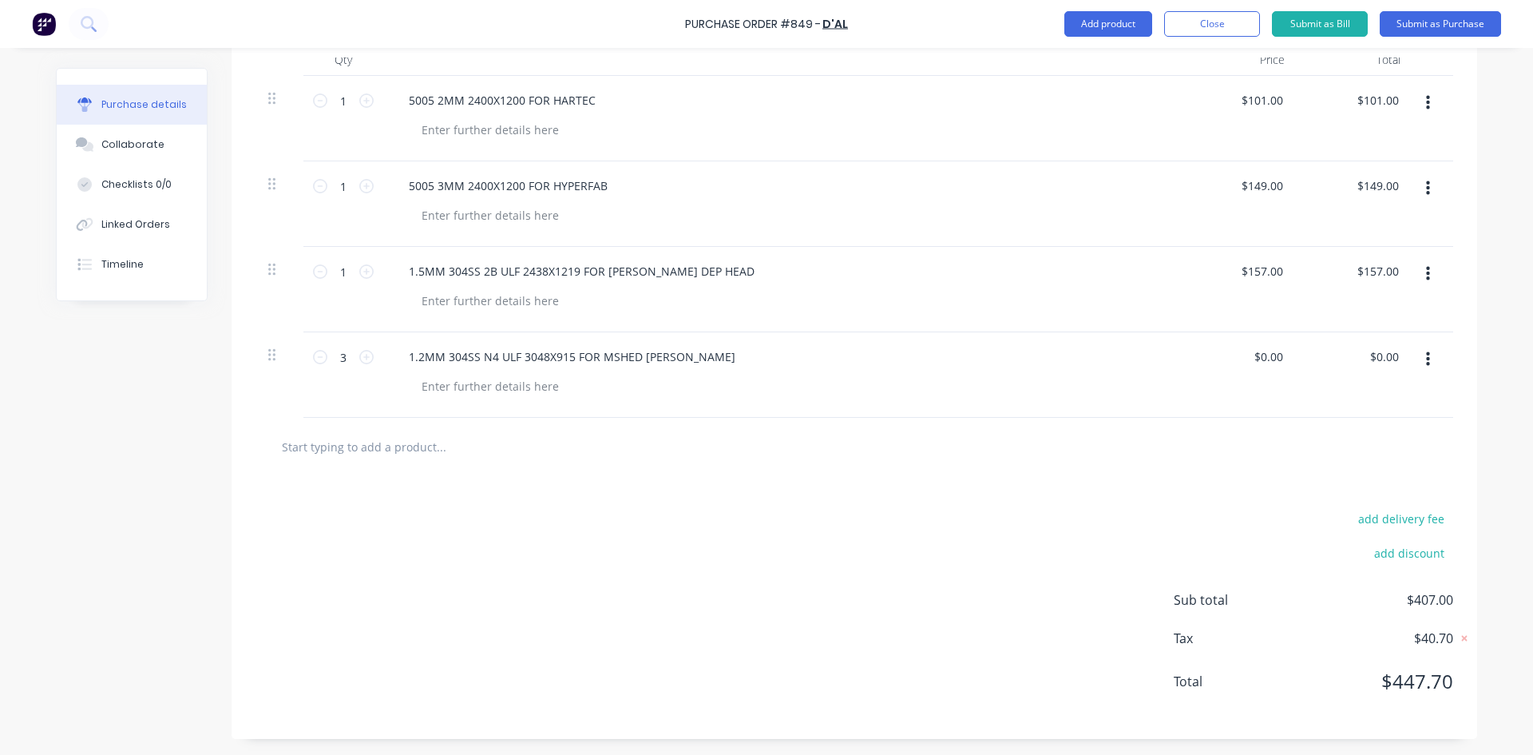
type textarea "x"
type input "0"
type input "128"
type textarea "x"
type input "$128.00"
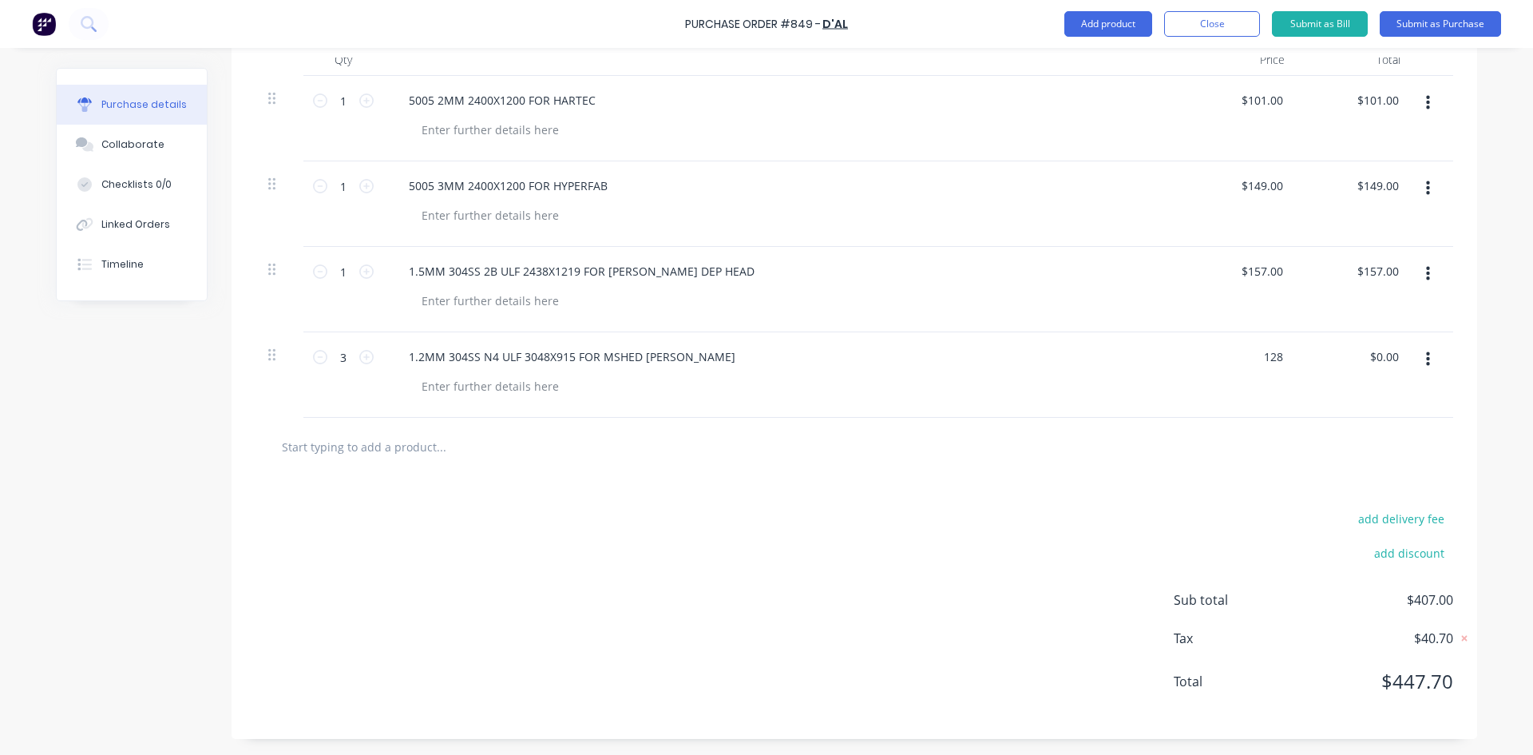
type input "384.00"
type textarea "x"
type input "$384.00"
click at [1124, 20] on button "Add product" at bounding box center [1108, 24] width 88 height 26
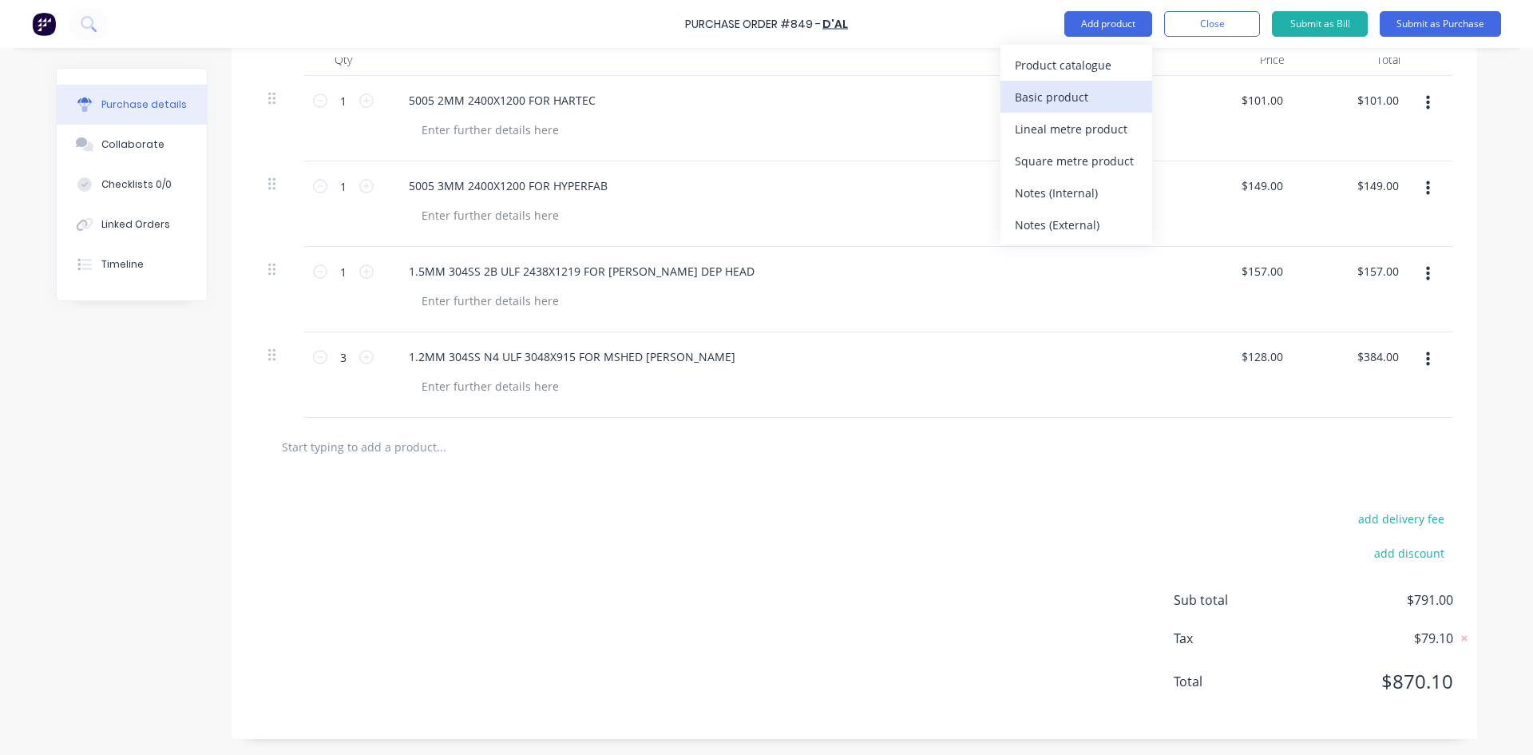
click at [1073, 102] on div "Basic product" at bounding box center [1076, 96] width 123 height 23
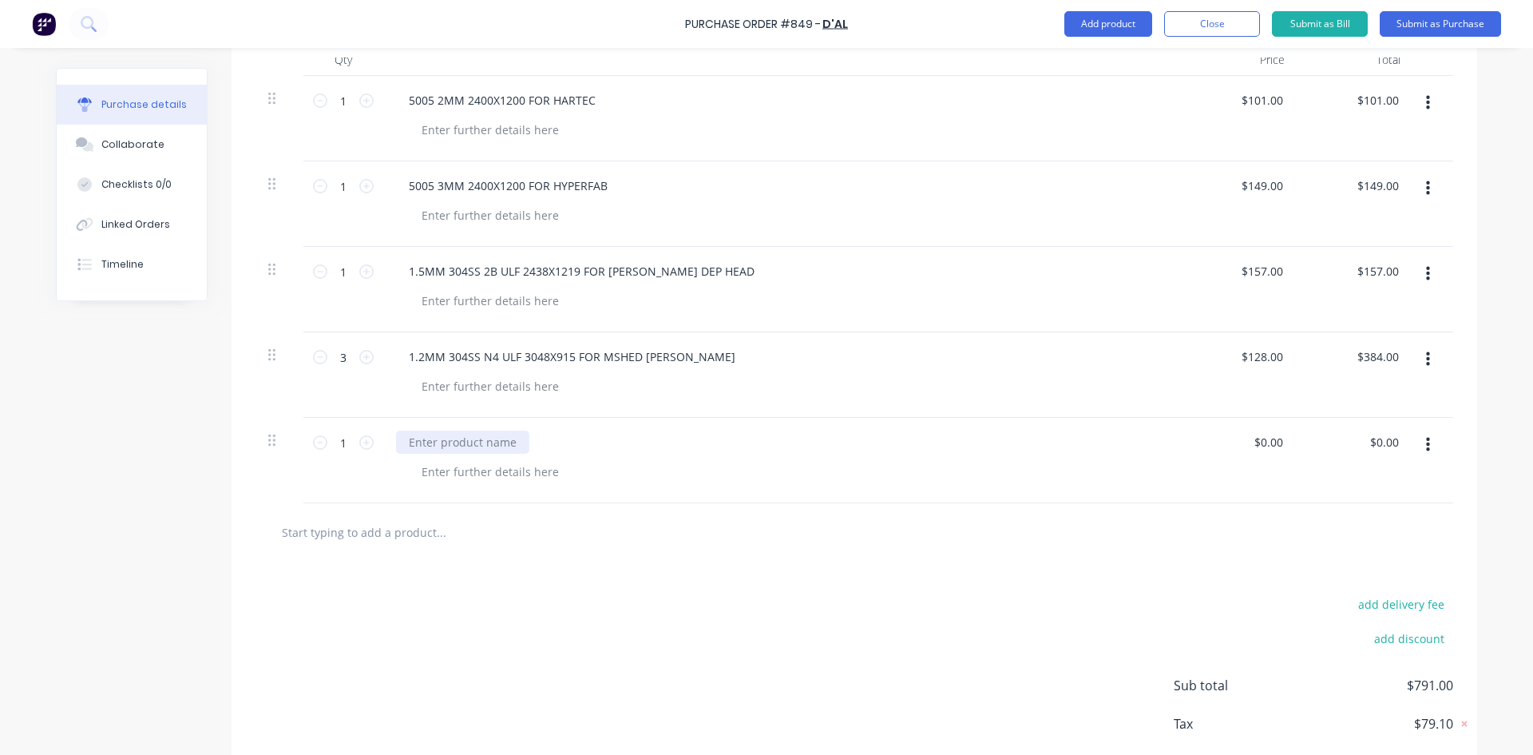
type textarea "x"
click at [509, 434] on div at bounding box center [462, 441] width 133 height 23
type textarea "x"
type input "0"
type input "103"
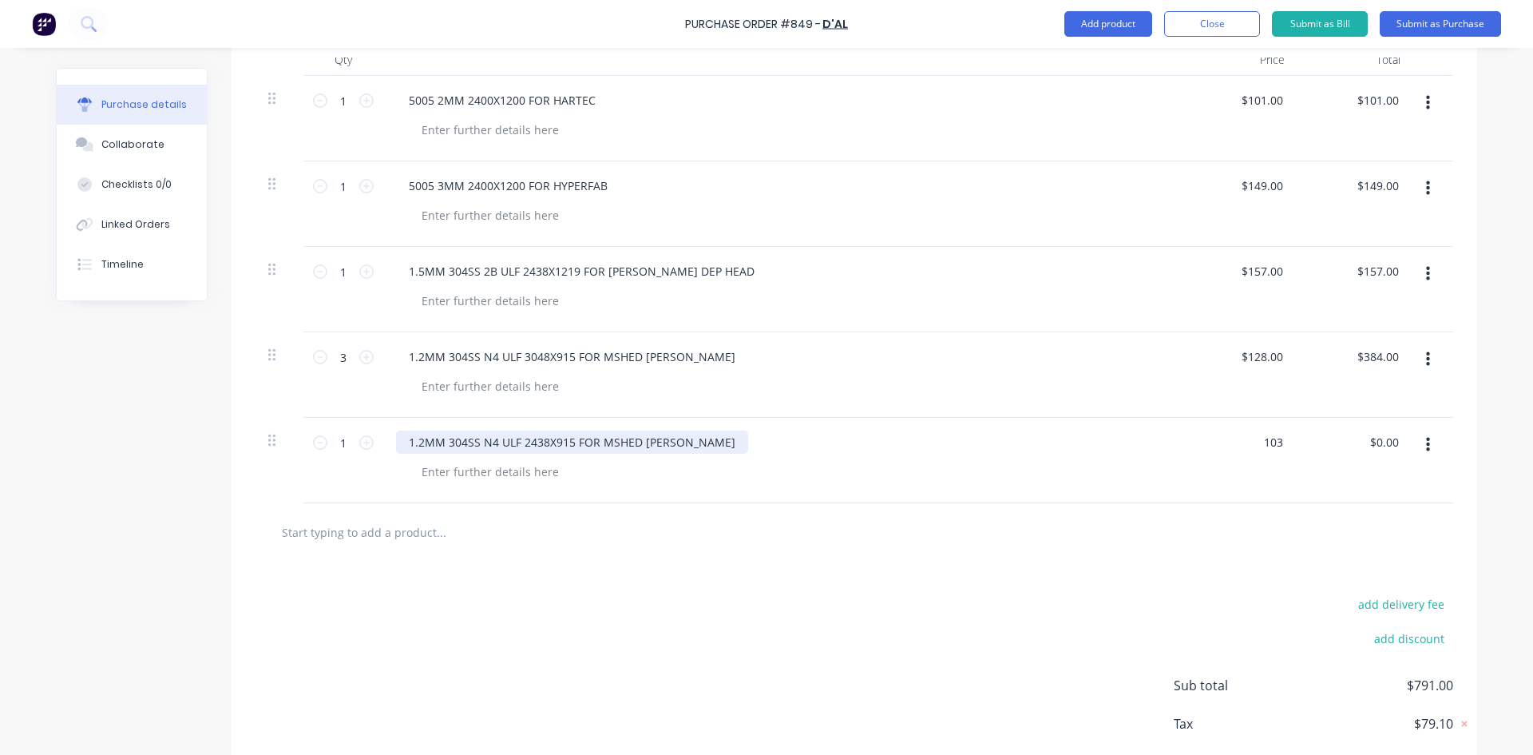
type textarea "x"
type input "$103.00"
type input "103.00"
type textarea "x"
type input "$103.00"
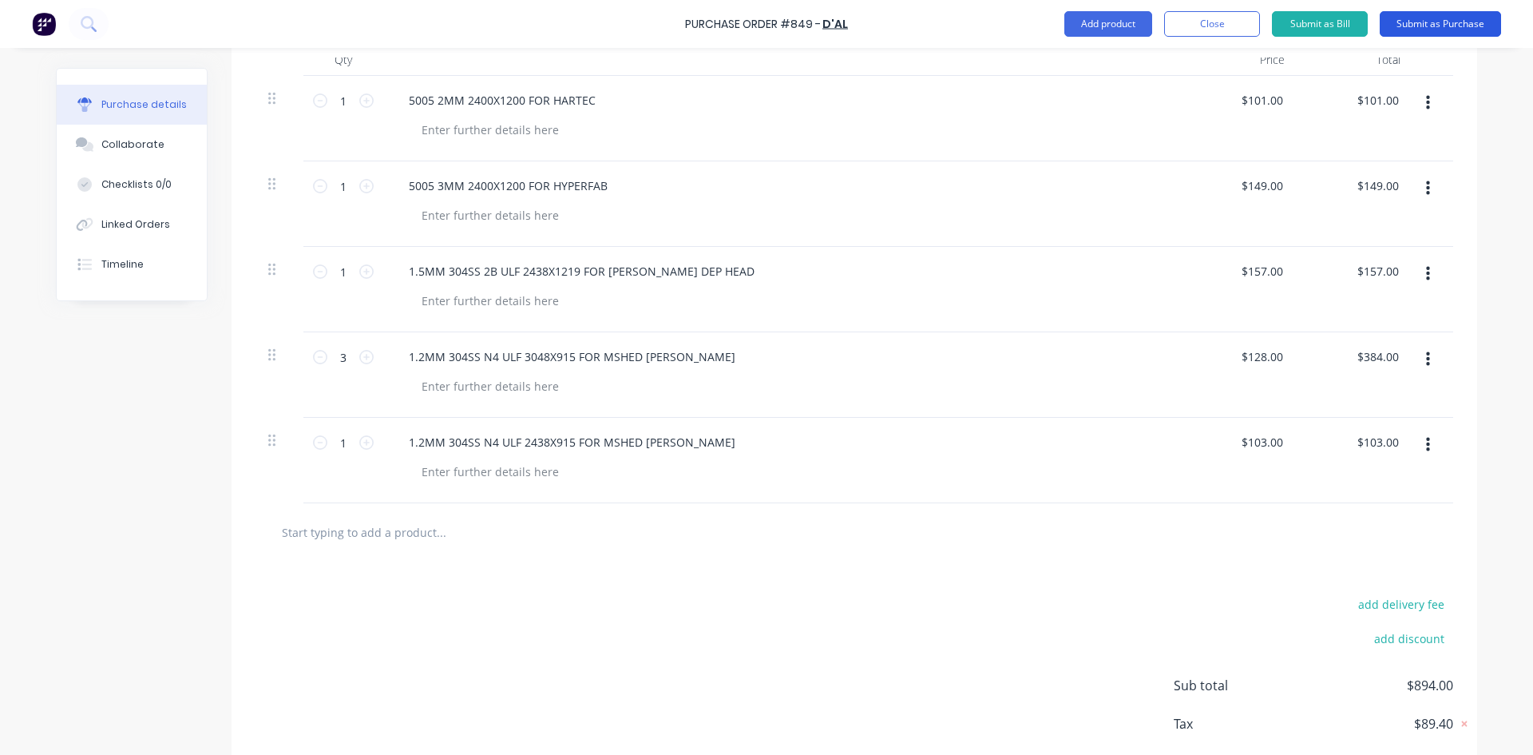
click at [1412, 26] on button "Submit as Purchase" at bounding box center [1440, 24] width 121 height 26
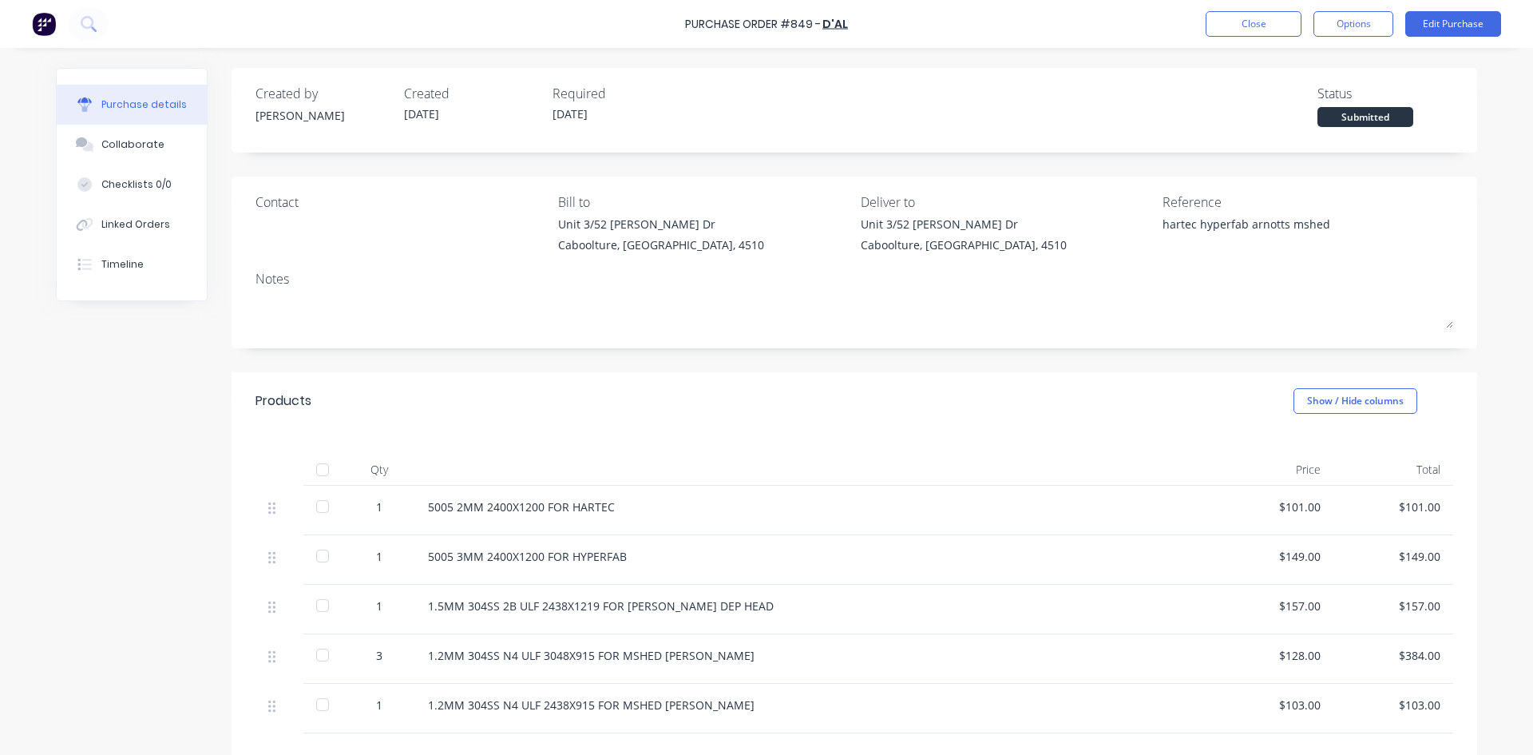
click at [313, 474] on div at bounding box center [323, 470] width 32 height 32
type textarea "x"
click at [133, 224] on div "Linked Orders" at bounding box center [135, 224] width 69 height 14
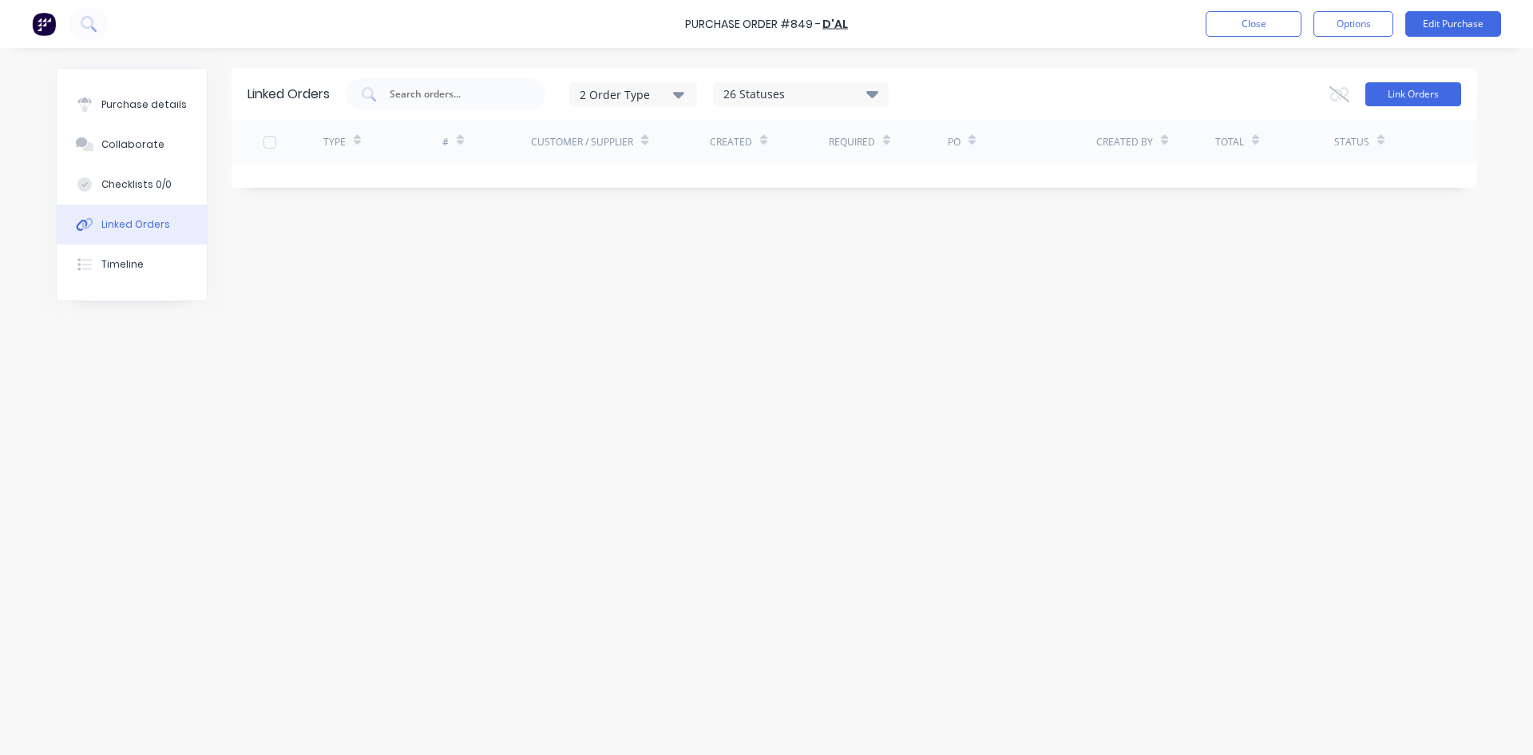
click at [1413, 90] on button "Link Orders" at bounding box center [1414, 94] width 96 height 24
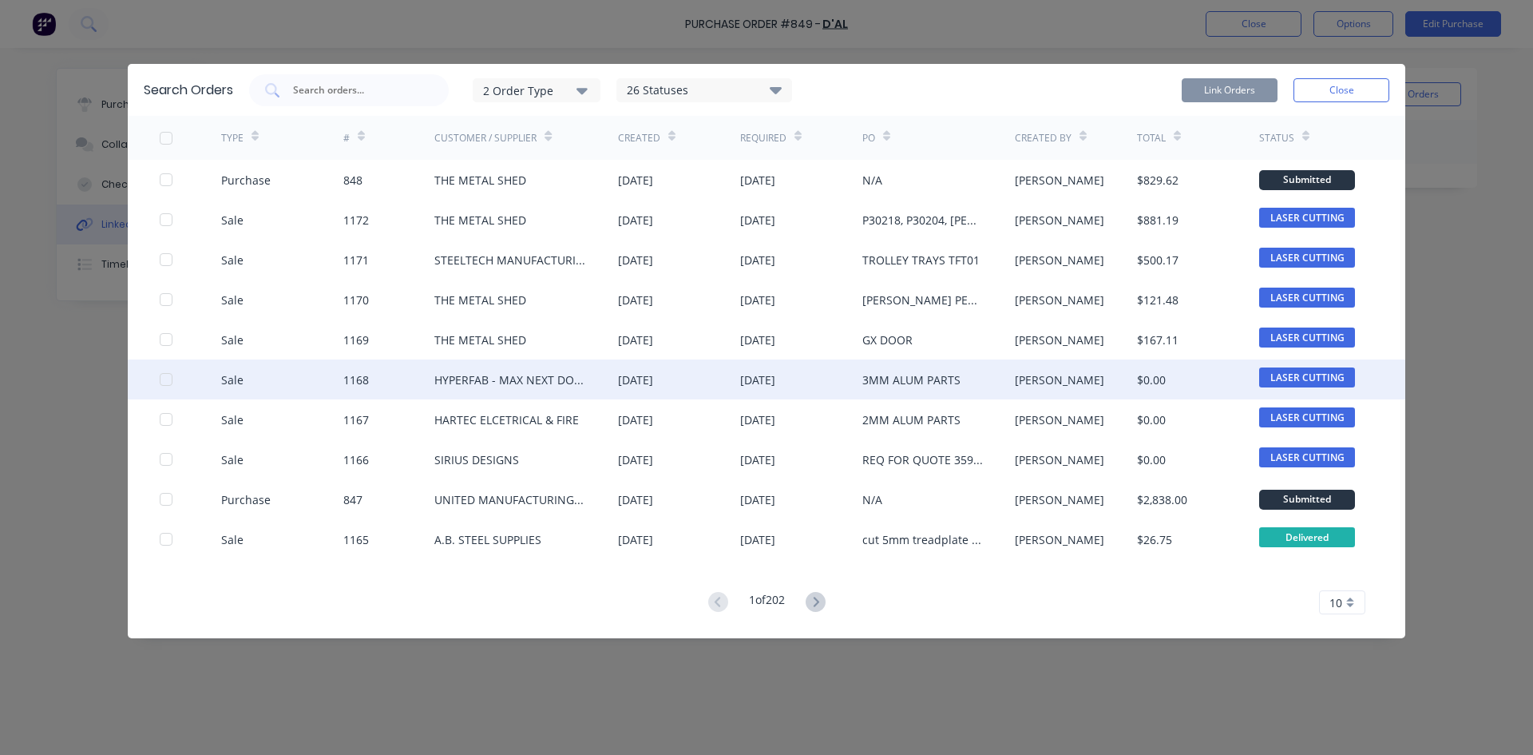
click at [166, 382] on div at bounding box center [166, 379] width 32 height 32
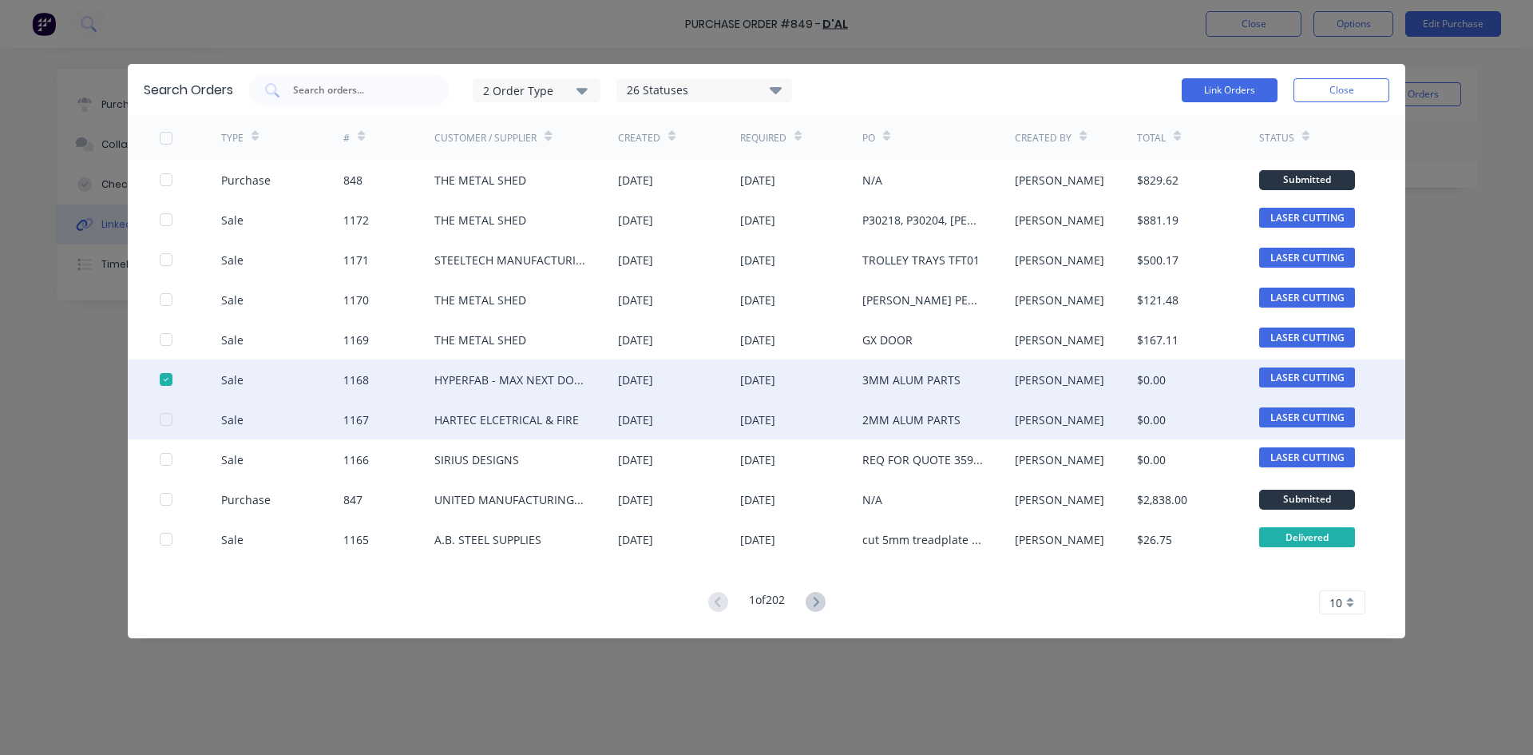
click at [170, 420] on div at bounding box center [166, 419] width 32 height 32
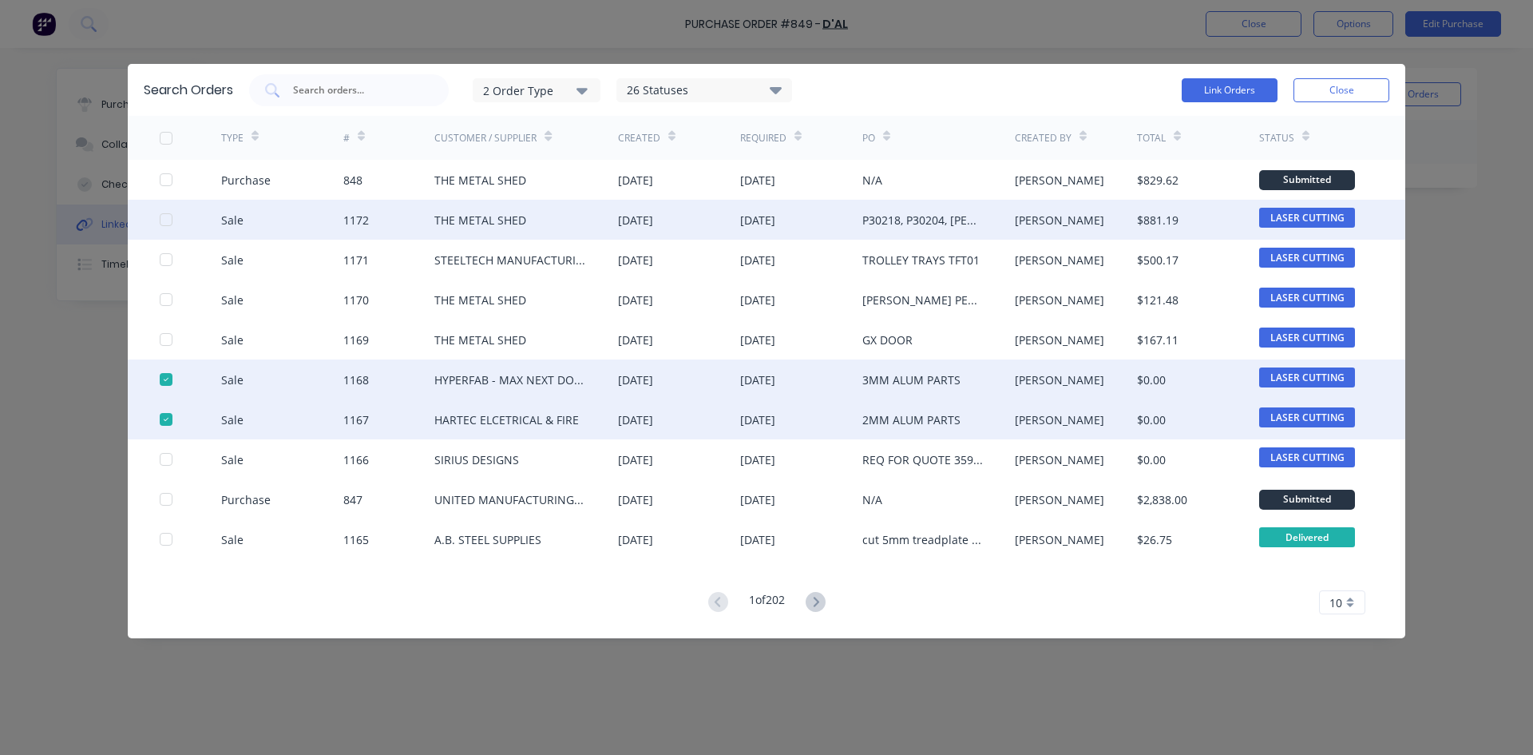
click at [164, 217] on div at bounding box center [166, 220] width 32 height 32
click at [1244, 89] on button "Link Orders" at bounding box center [1230, 90] width 96 height 24
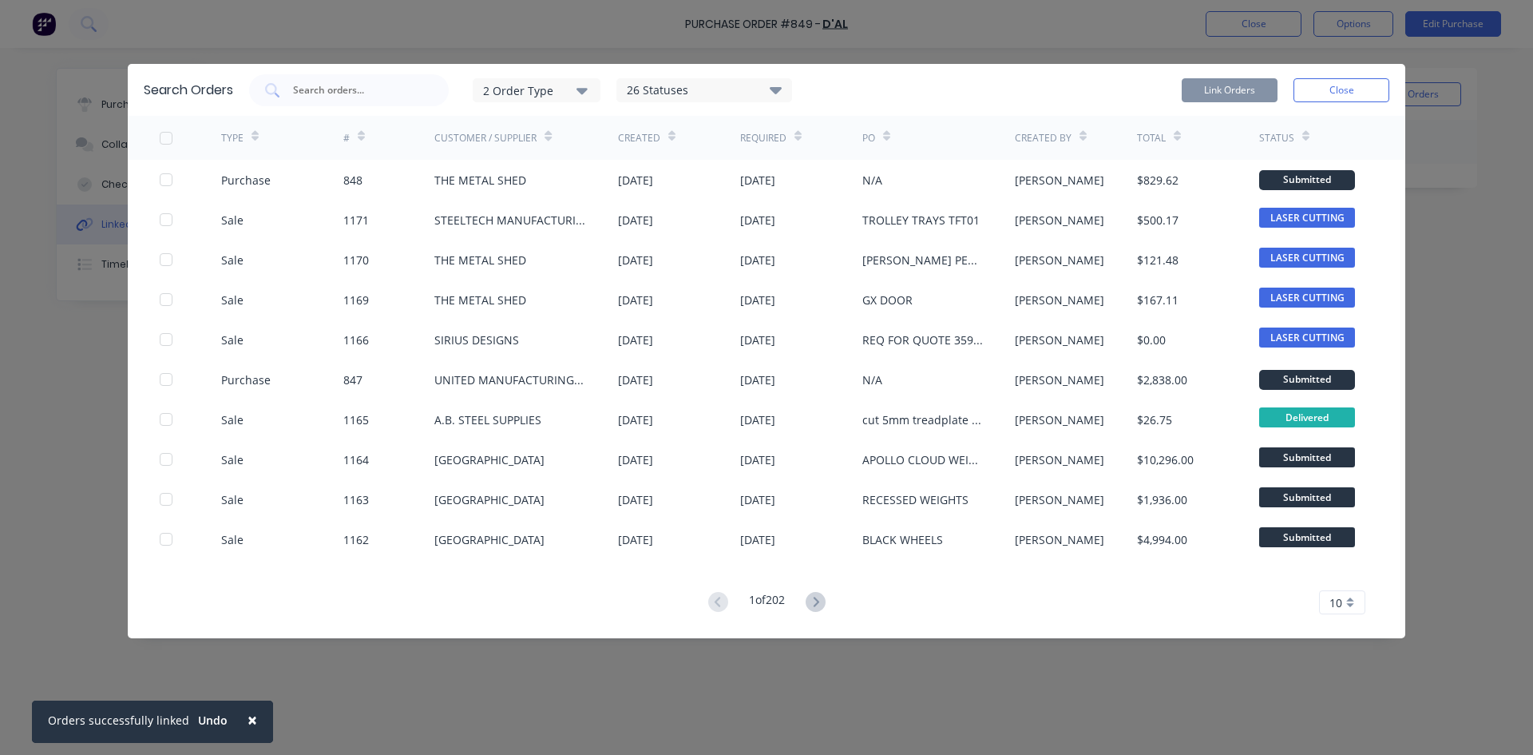
click at [1357, 72] on div "Search Orders 2 Order Type 26 Statuses Sales Order Status All Archived Draft Qu…" at bounding box center [767, 90] width 1278 height 52
click at [1354, 82] on button "Close" at bounding box center [1342, 90] width 96 height 24
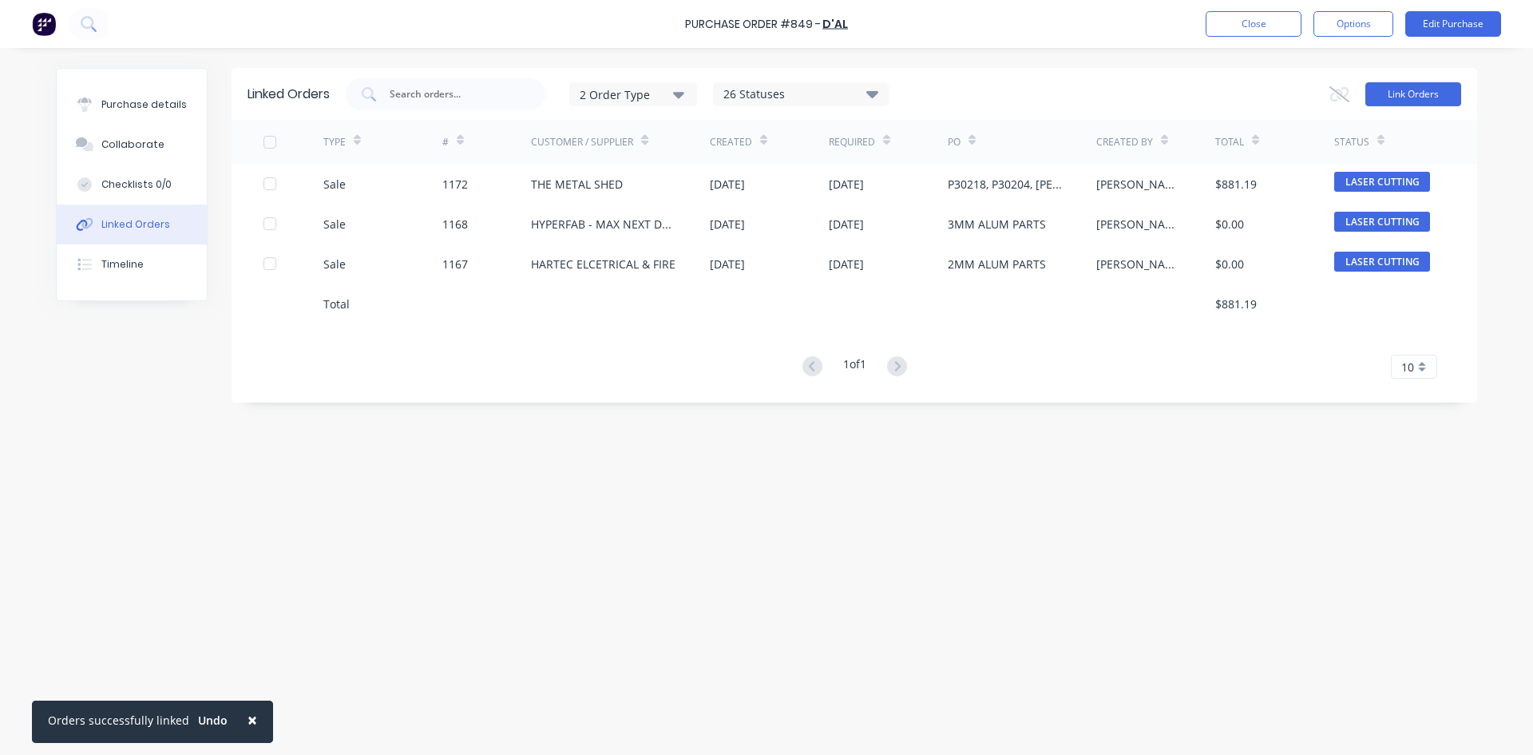
click at [1380, 97] on button "Link Orders" at bounding box center [1414, 94] width 96 height 24
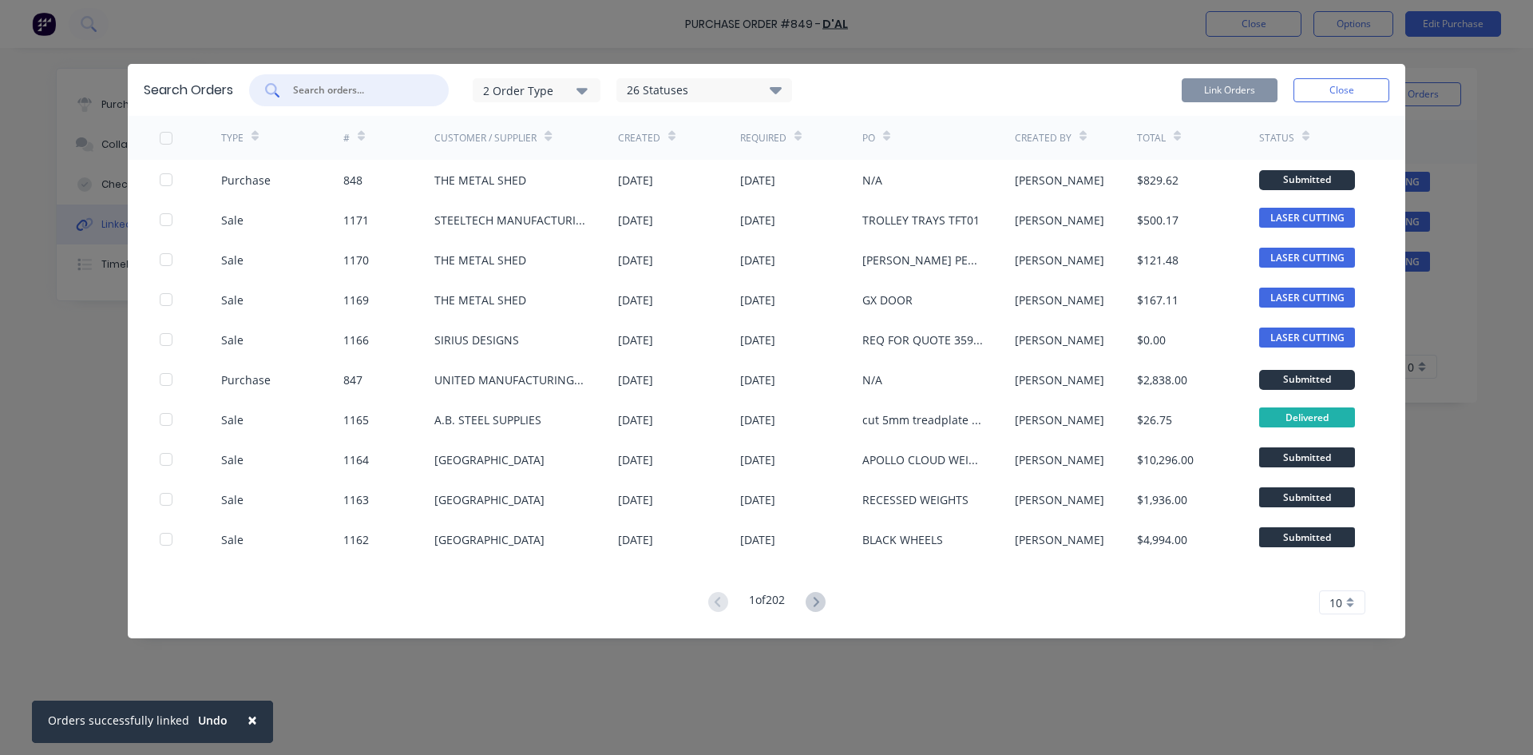
click at [313, 90] on input "text" at bounding box center [357, 90] width 133 height 16
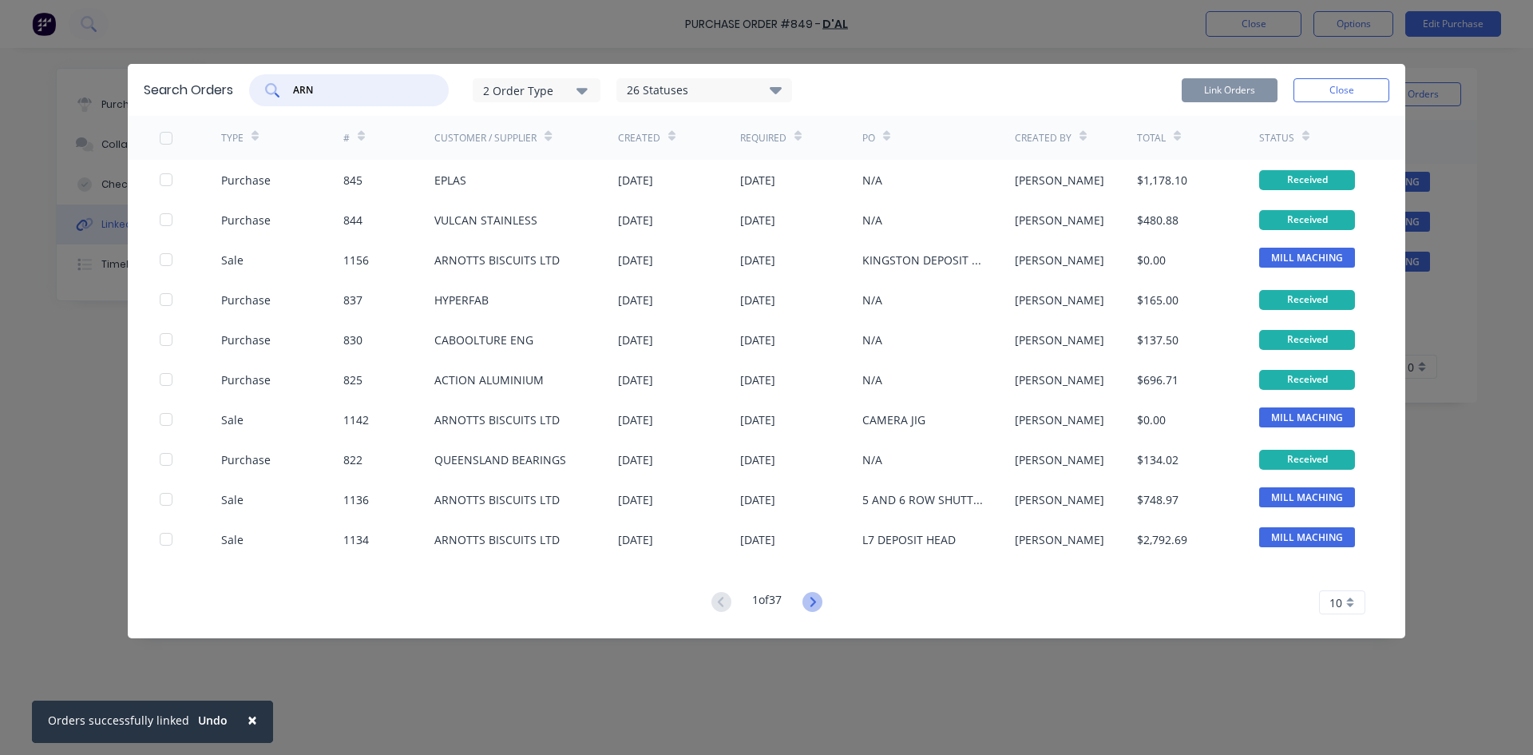
type input "ARN"
click at [815, 605] on icon at bounding box center [813, 602] width 6 height 10
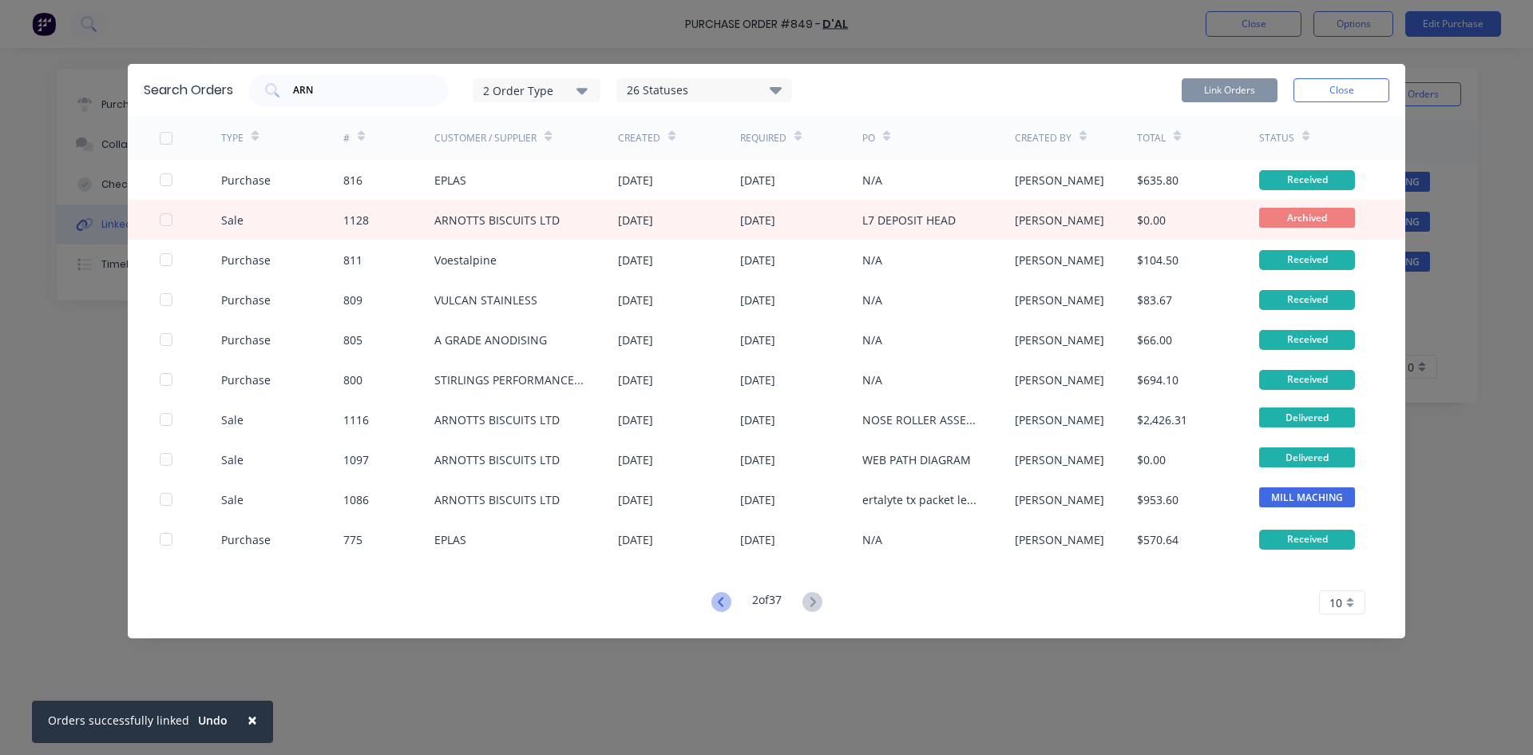
click at [713, 605] on icon at bounding box center [722, 602] width 20 height 20
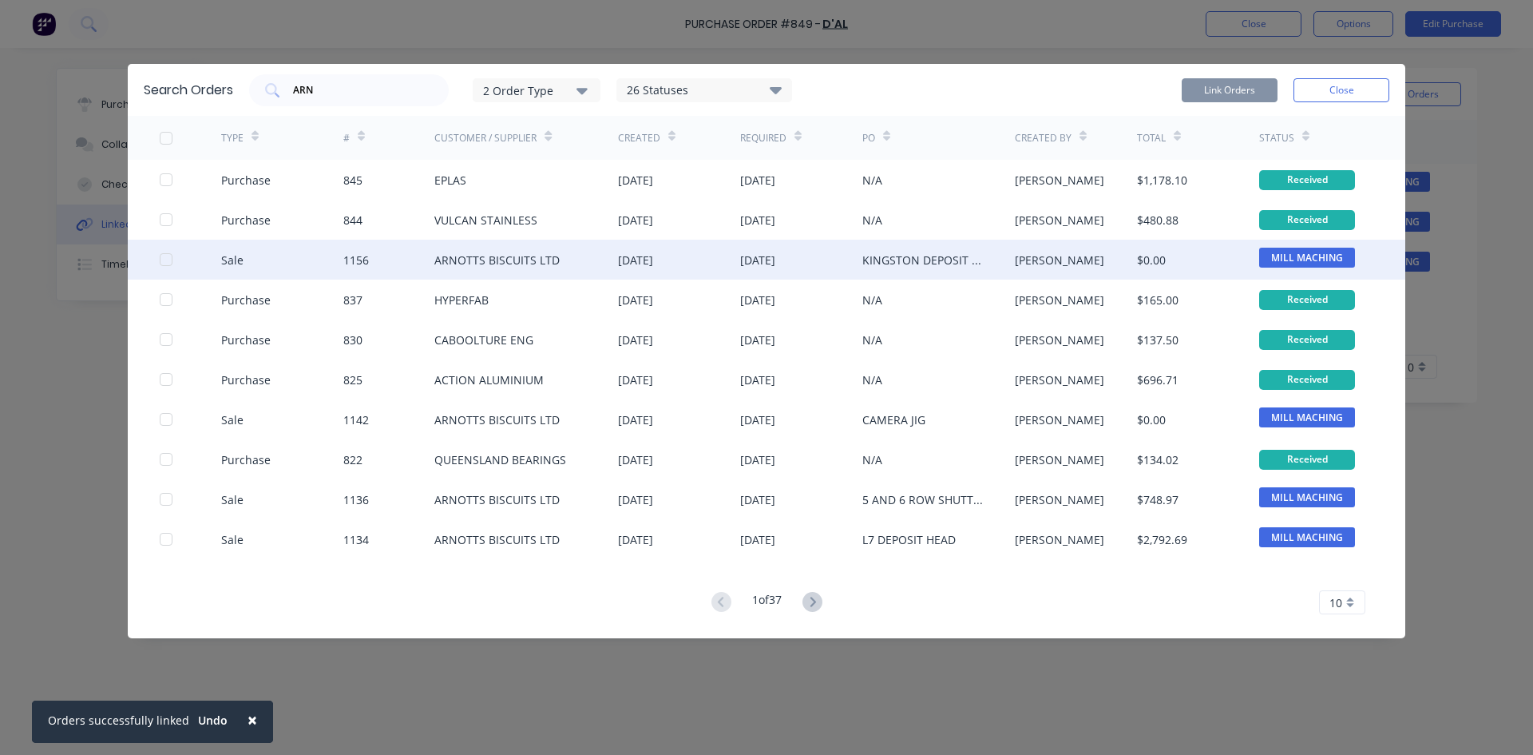
click at [165, 265] on div at bounding box center [166, 260] width 32 height 32
click at [1242, 82] on button "Link Orders" at bounding box center [1230, 90] width 96 height 24
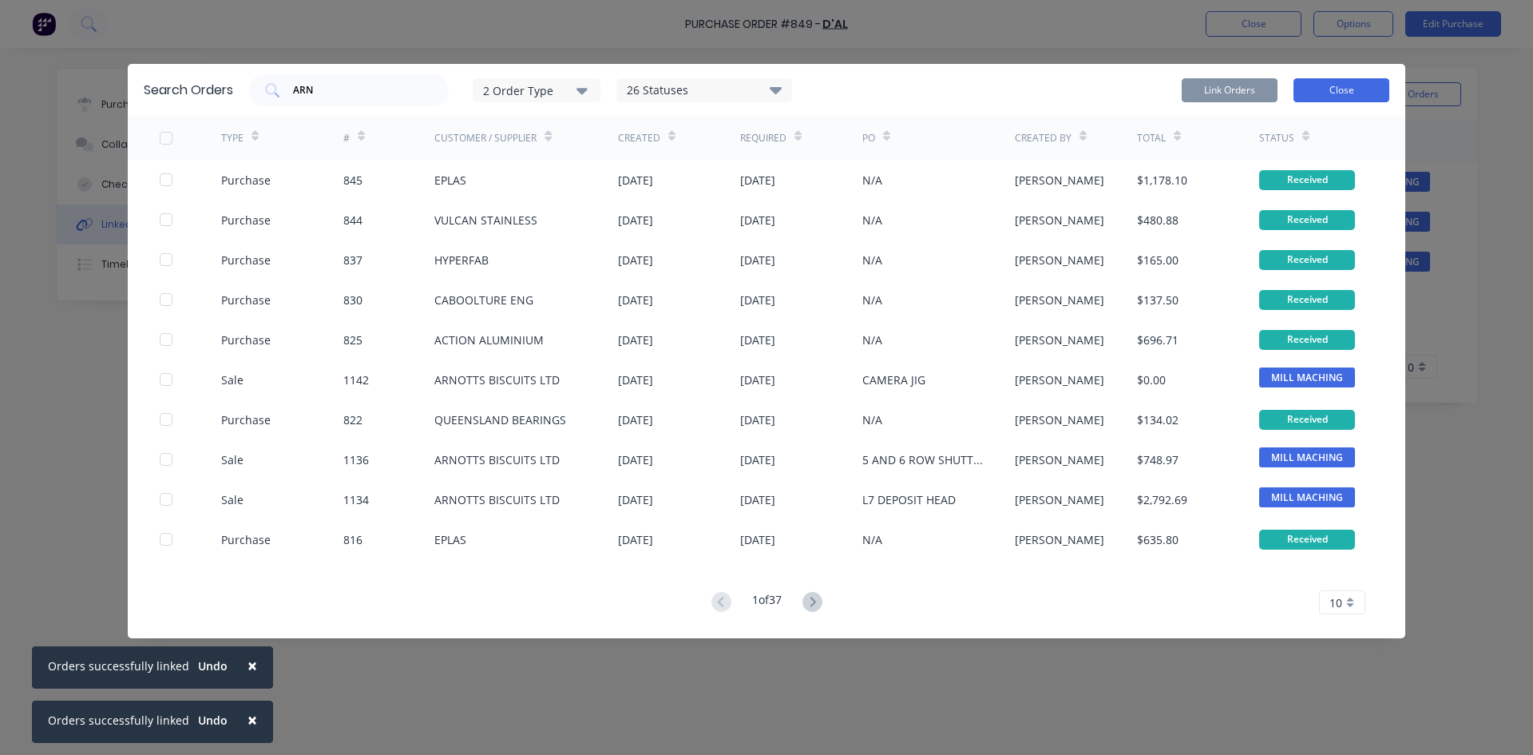
click at [1342, 89] on button "Close" at bounding box center [1342, 90] width 96 height 24
